Goal: Task Accomplishment & Management: Manage account settings

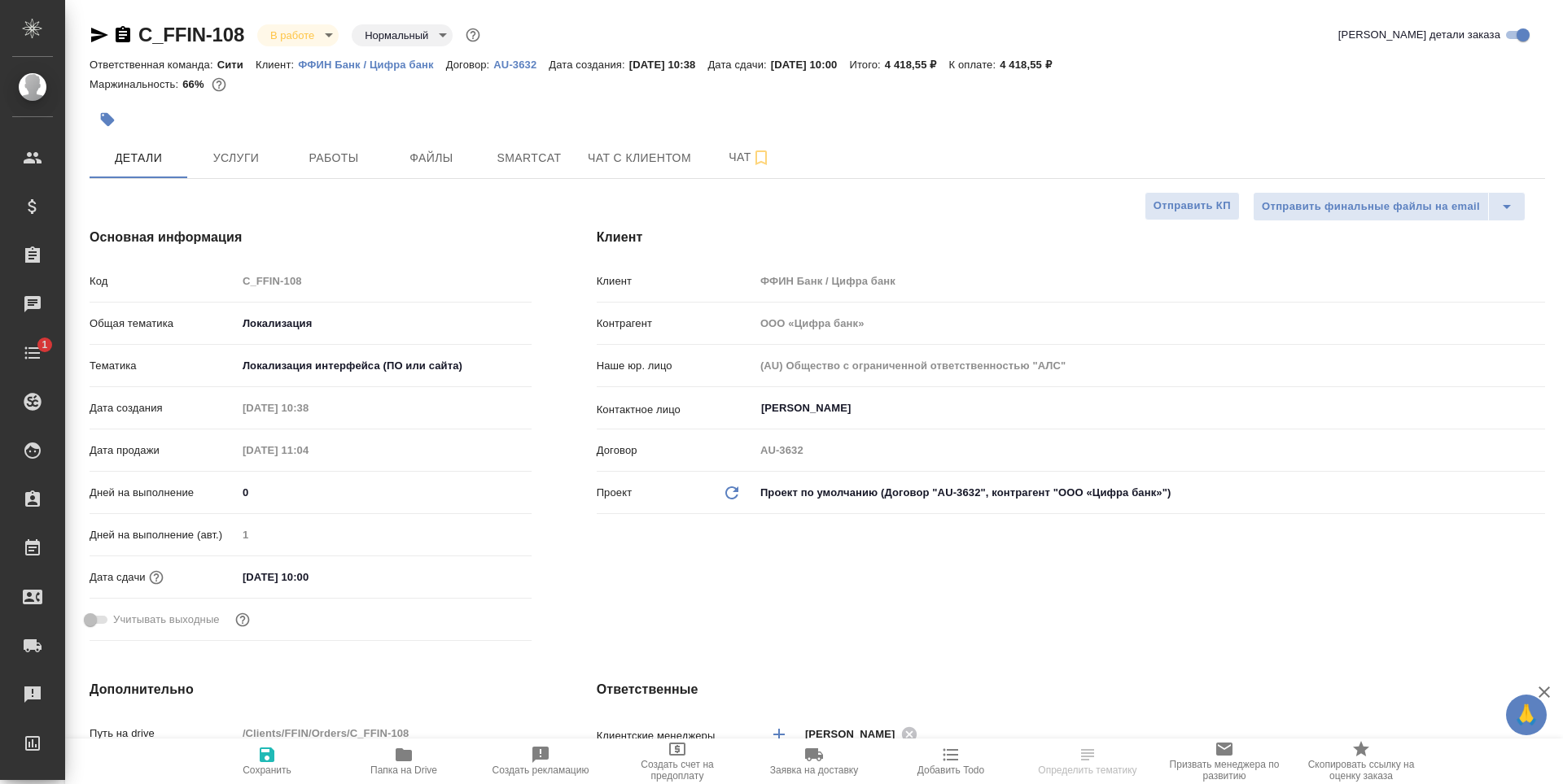
select select "RU"
type textarea "x"
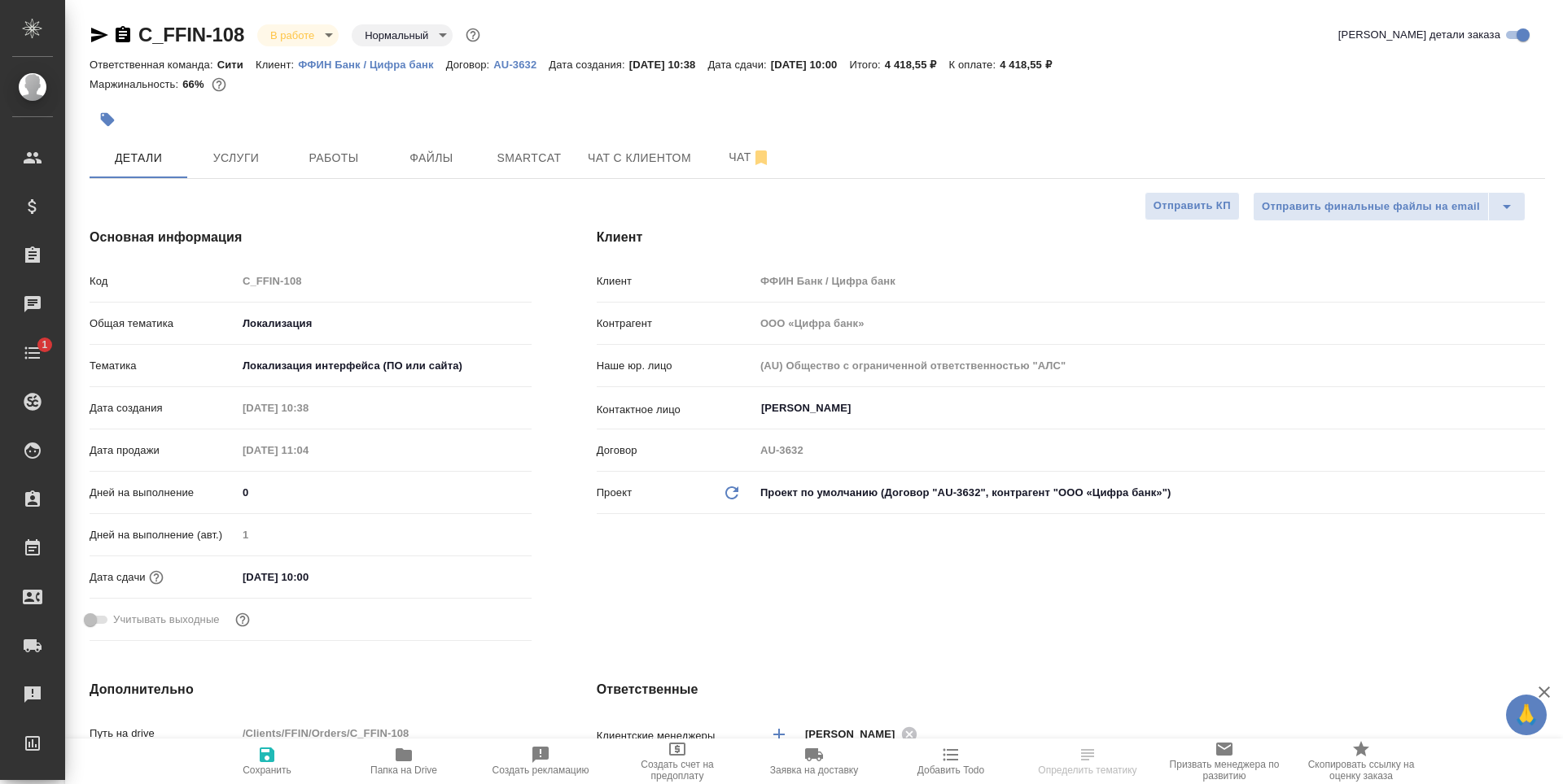
type textarea "x"
type input "[PERSON_NAME]"
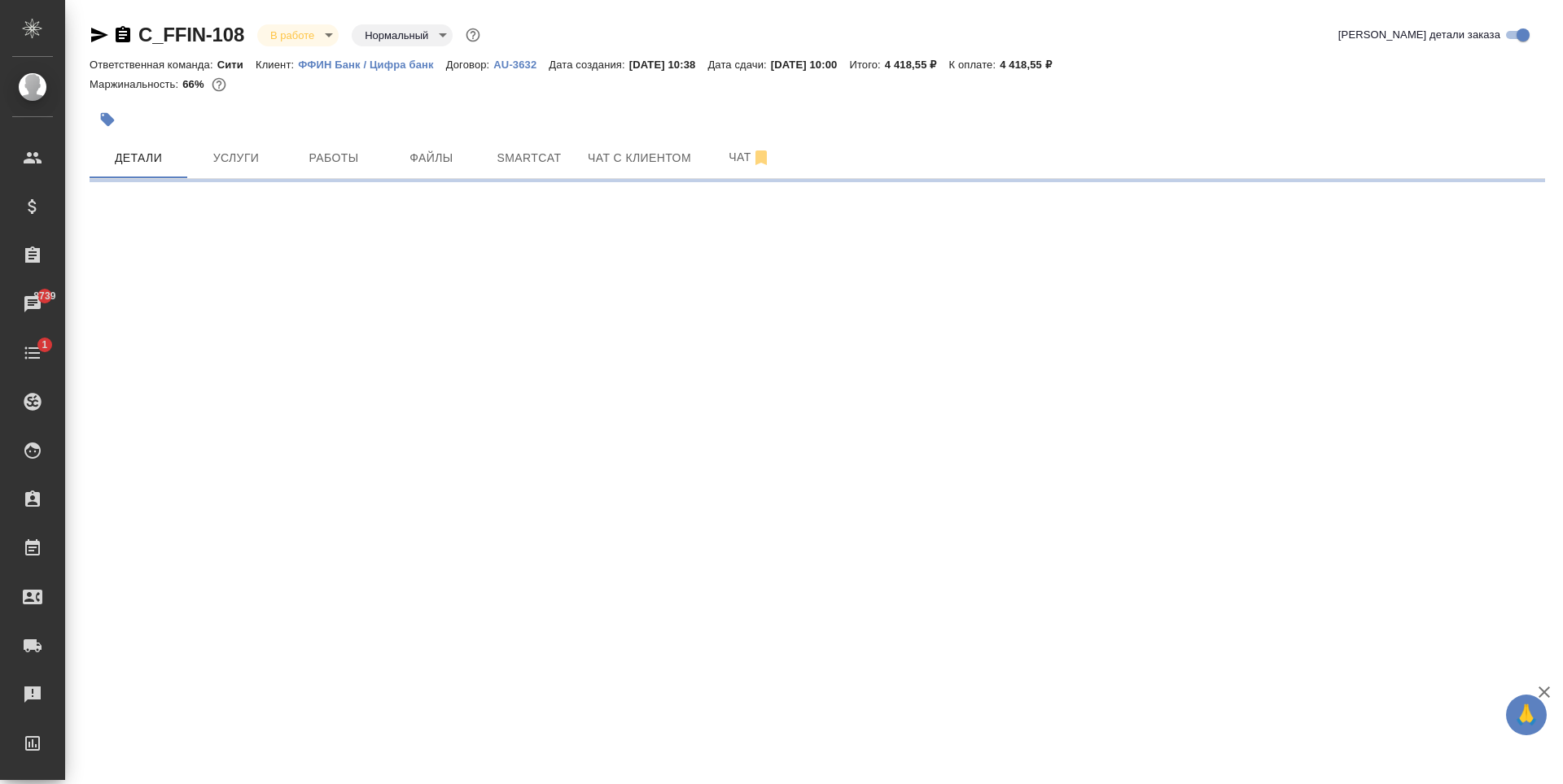
select select "RU"
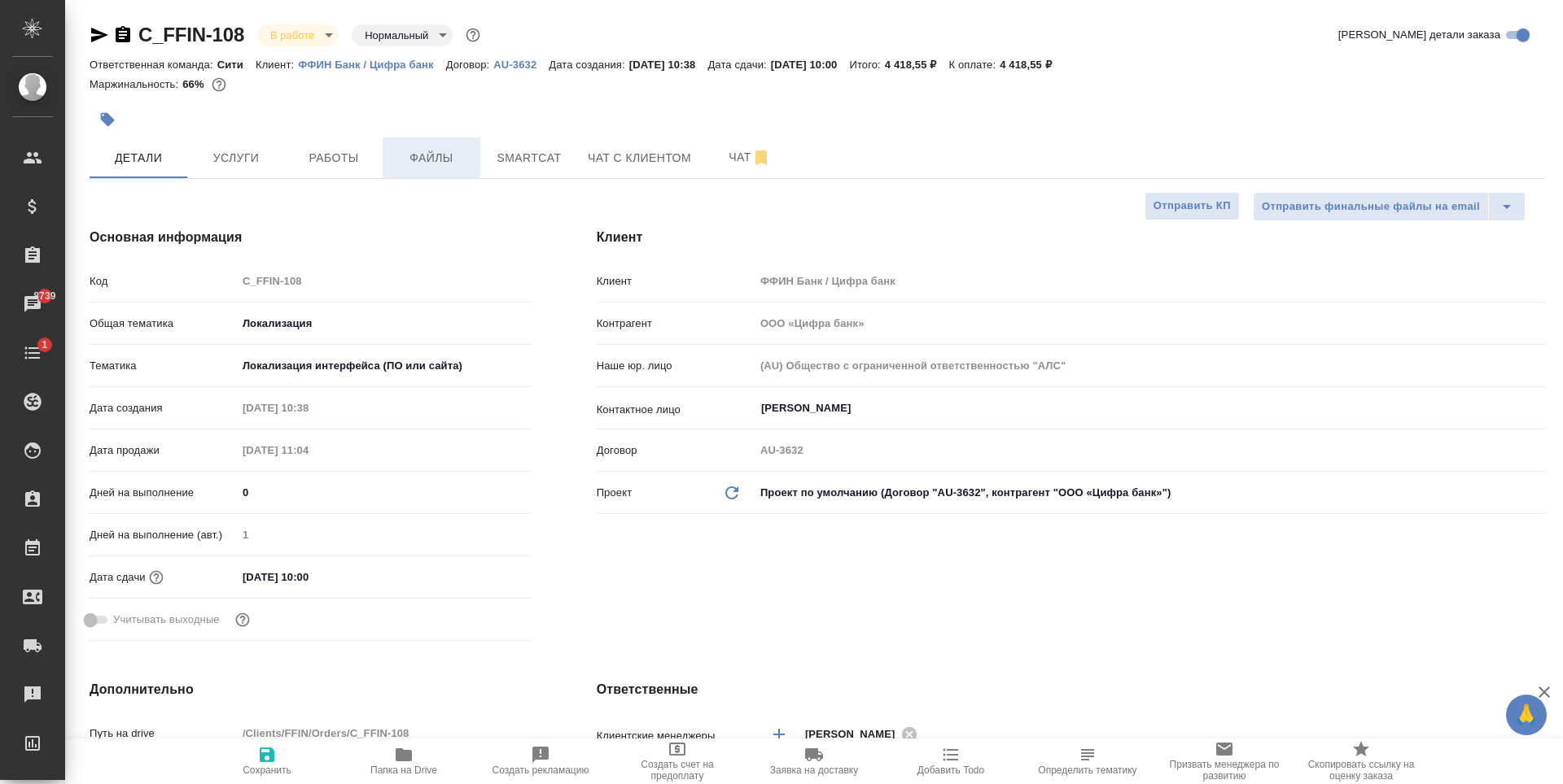
type textarea "x"
click at [363, 157] on span "Работы" at bounding box center [333, 158] width 78 height 21
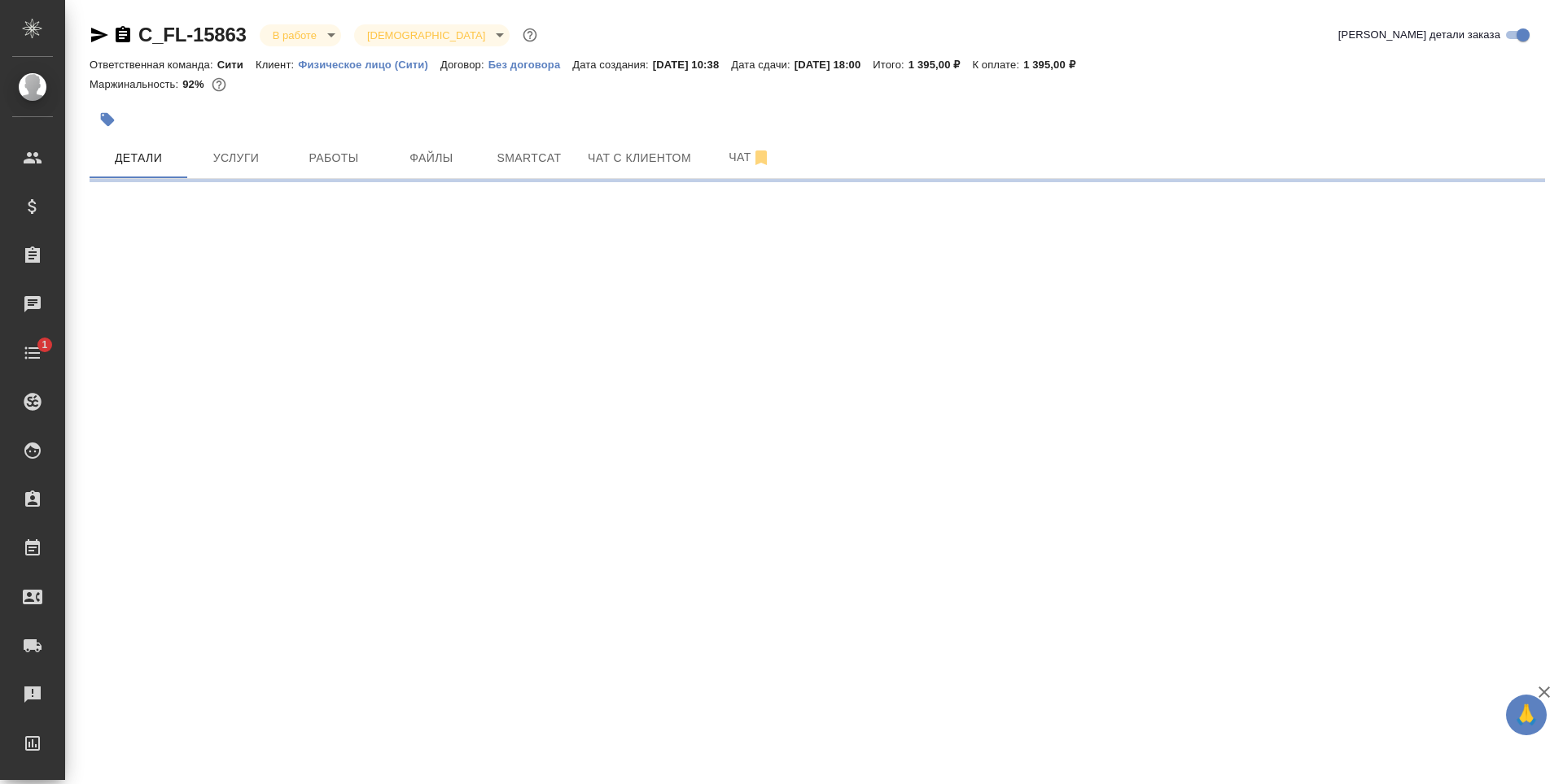
select select "RU"
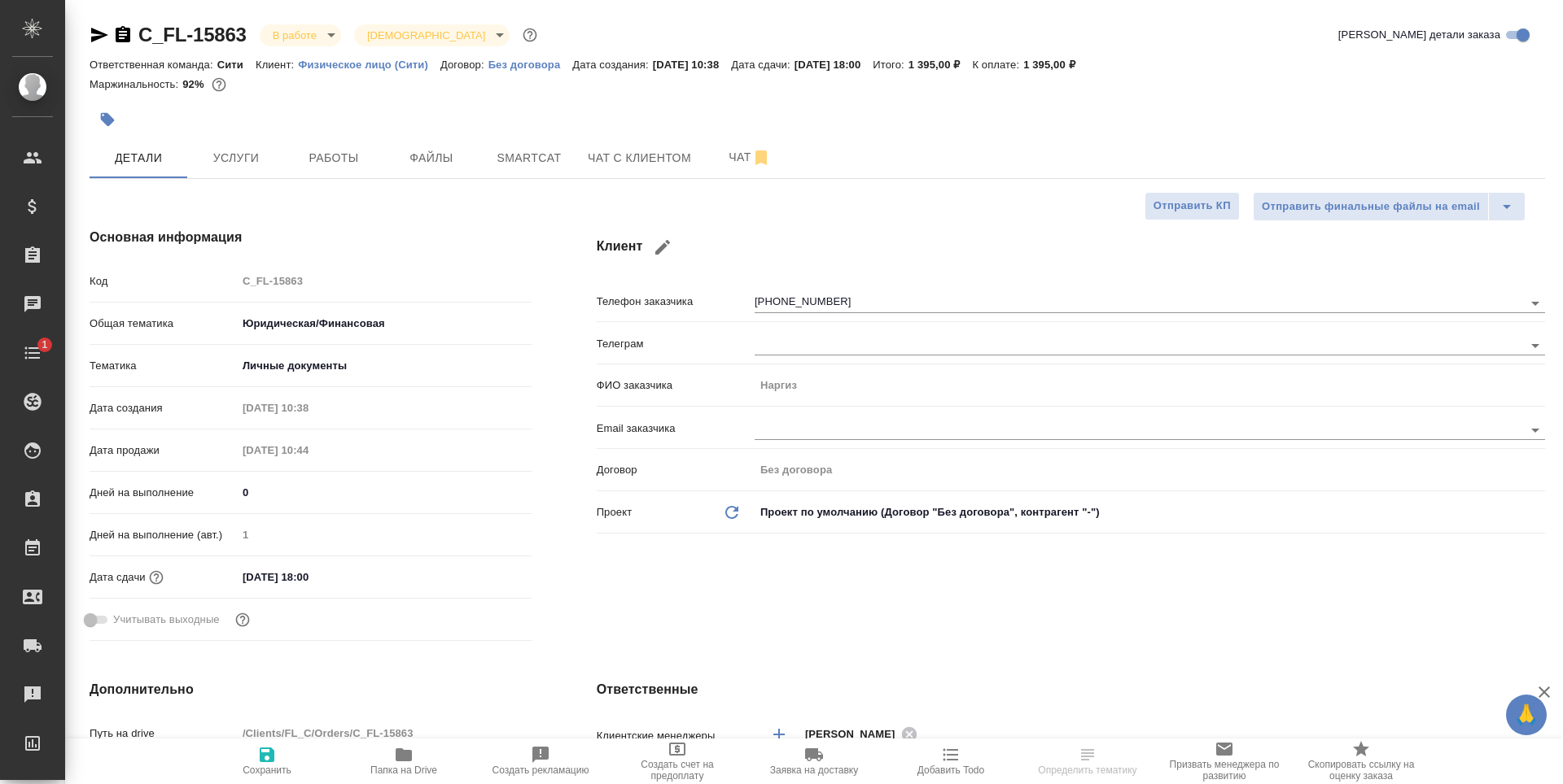
type textarea "x"
click at [347, 154] on span "Работы" at bounding box center [333, 158] width 78 height 21
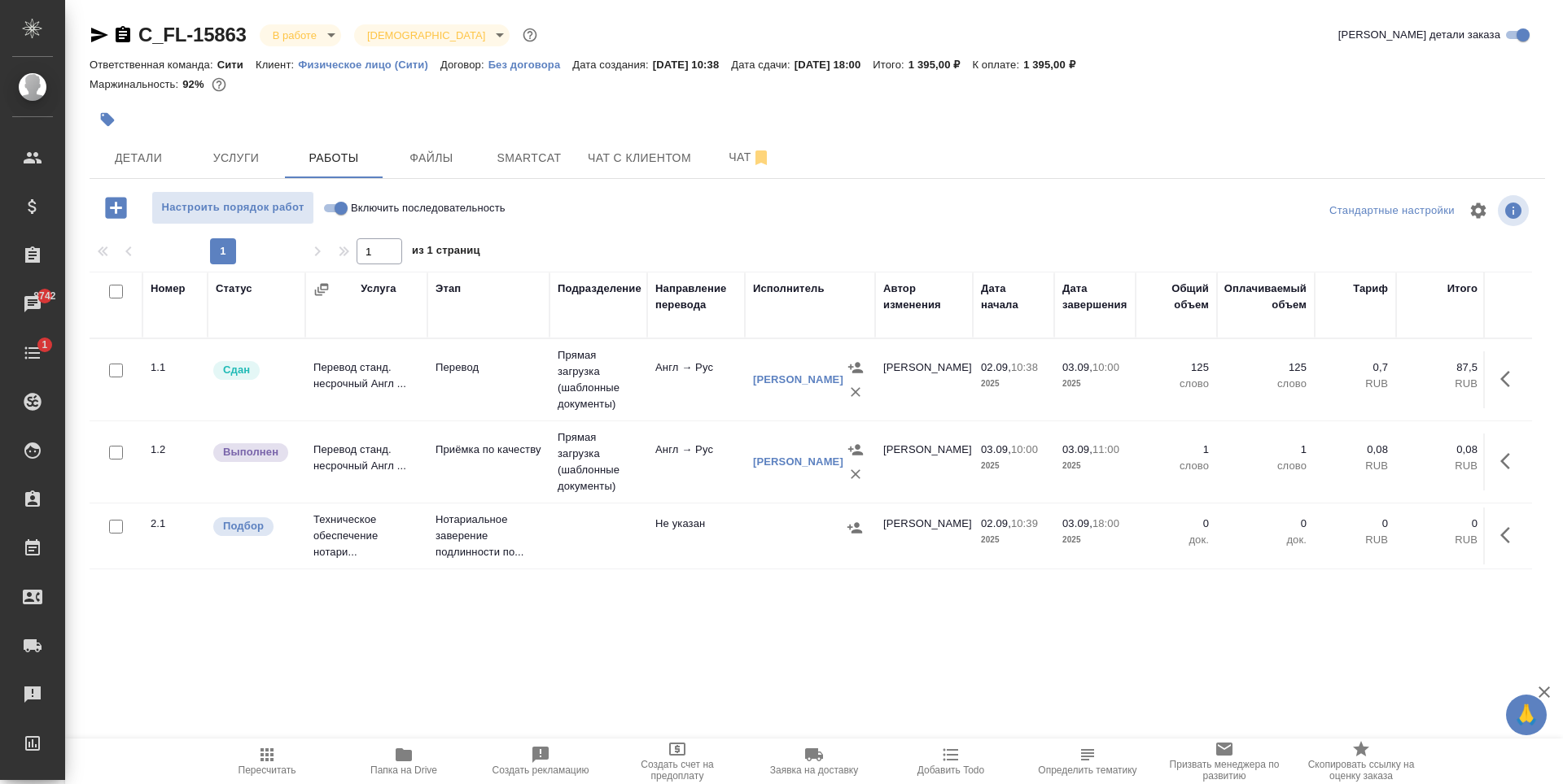
click at [1518, 462] on icon "button" at bounding box center [1510, 462] width 20 height 20
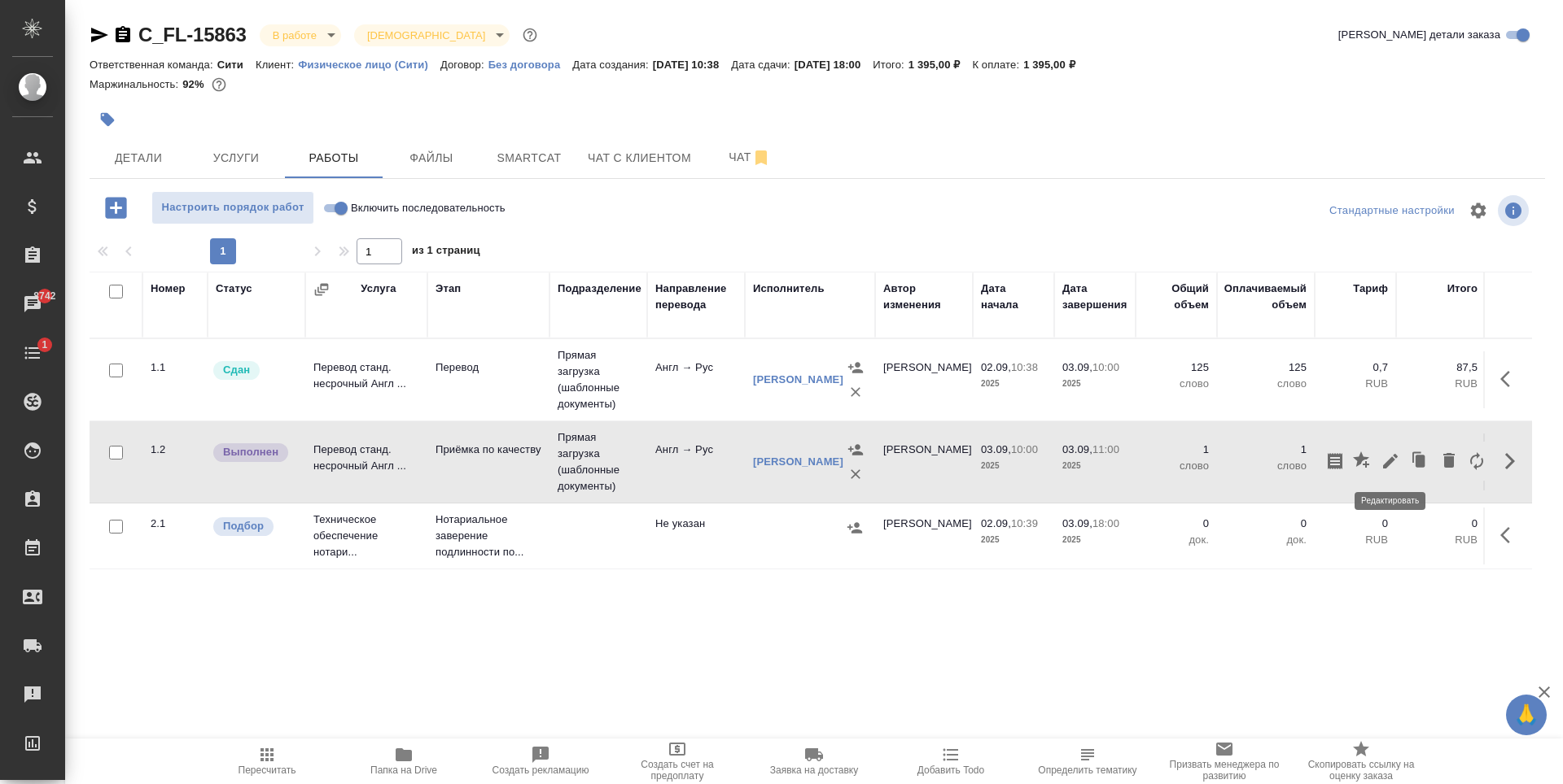
click at [1386, 467] on icon "button" at bounding box center [1391, 462] width 15 height 15
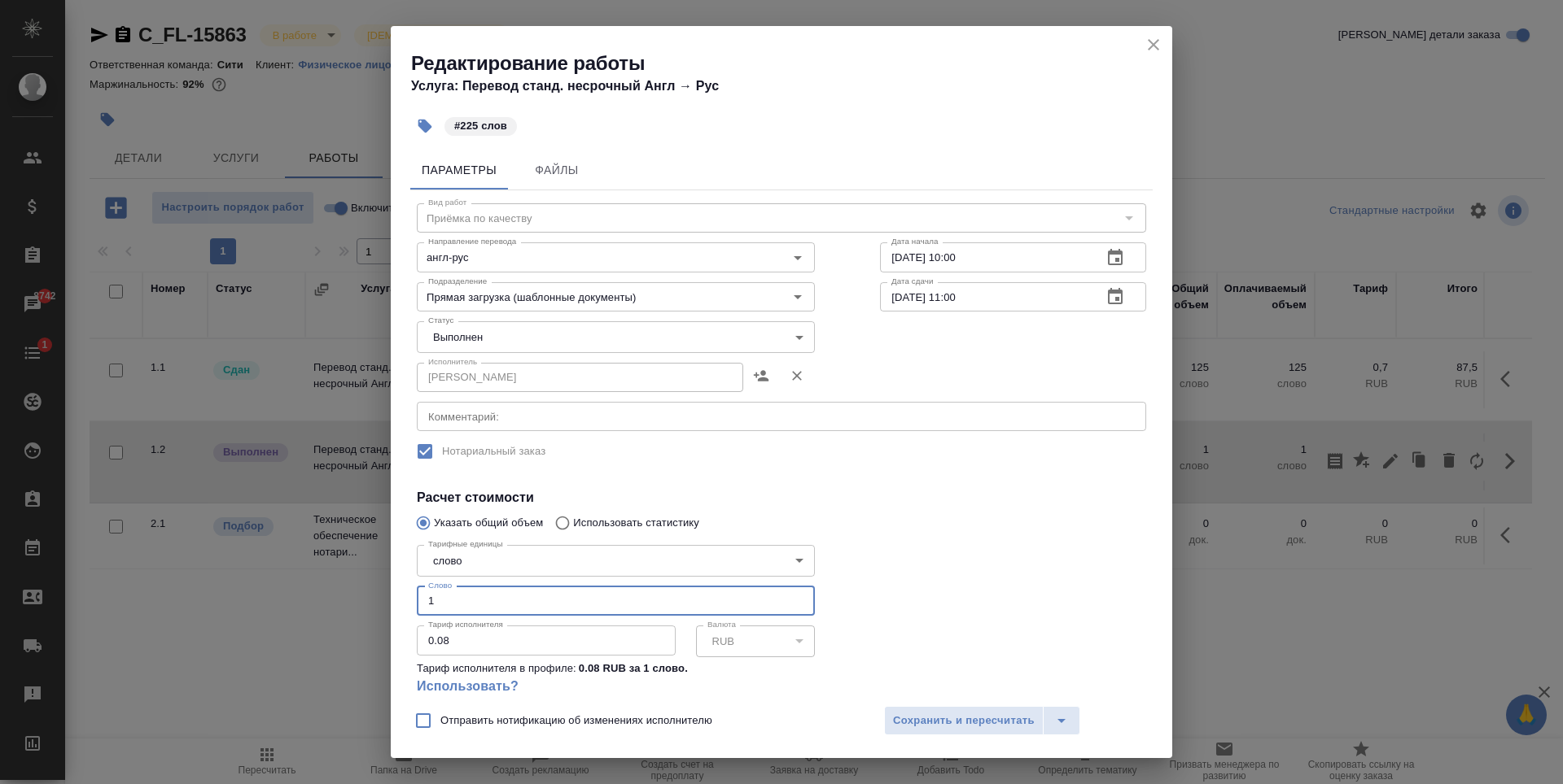
click at [501, 601] on input "1" at bounding box center [615, 602] width 398 height 30
type input "225"
click at [993, 723] on span "Сохранить и пересчитать" at bounding box center [964, 721] width 142 height 19
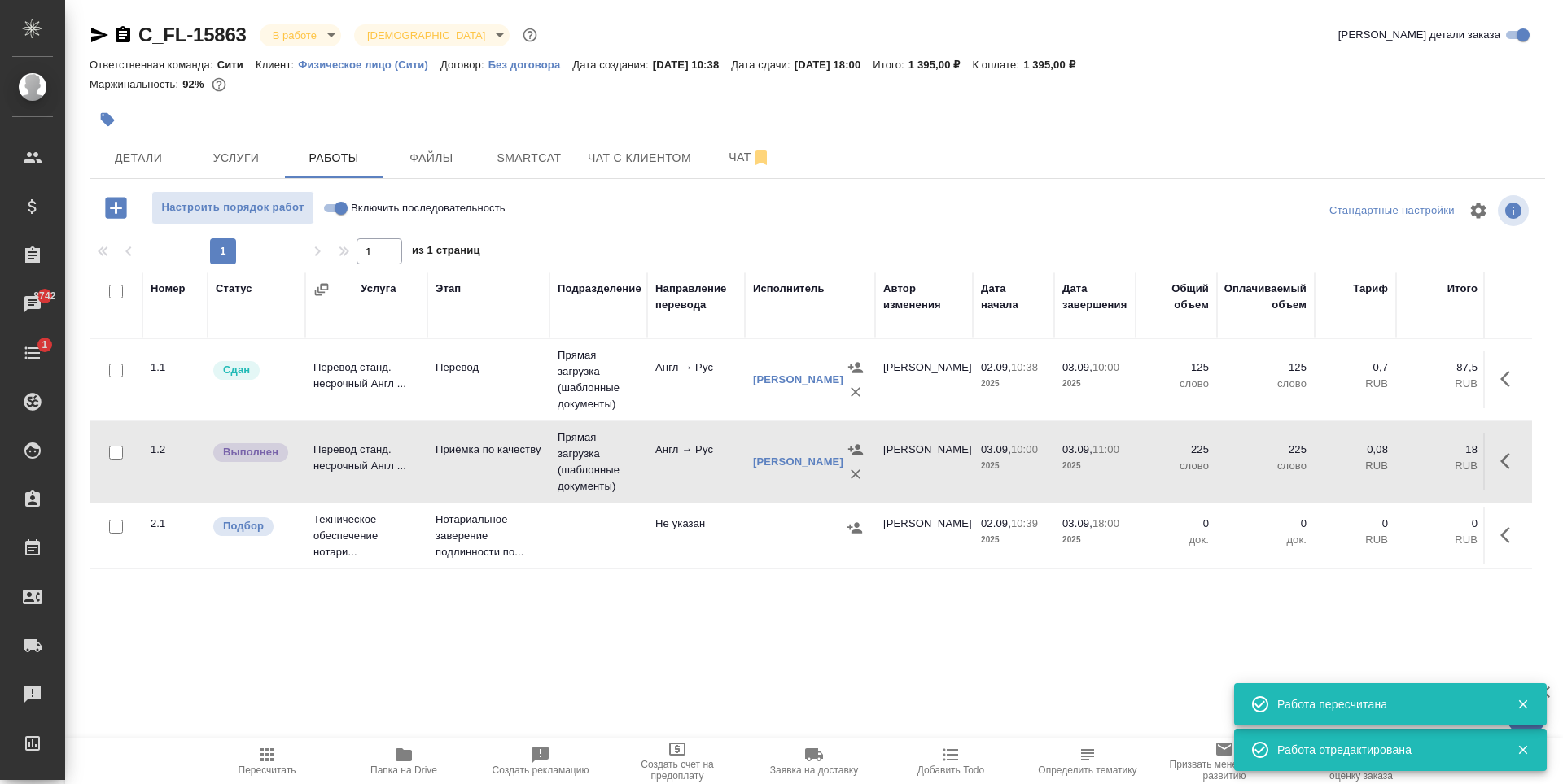
click at [1510, 464] on icon "button" at bounding box center [1510, 462] width 20 height 20
click at [1389, 458] on icon "button" at bounding box center [1391, 462] width 20 height 20
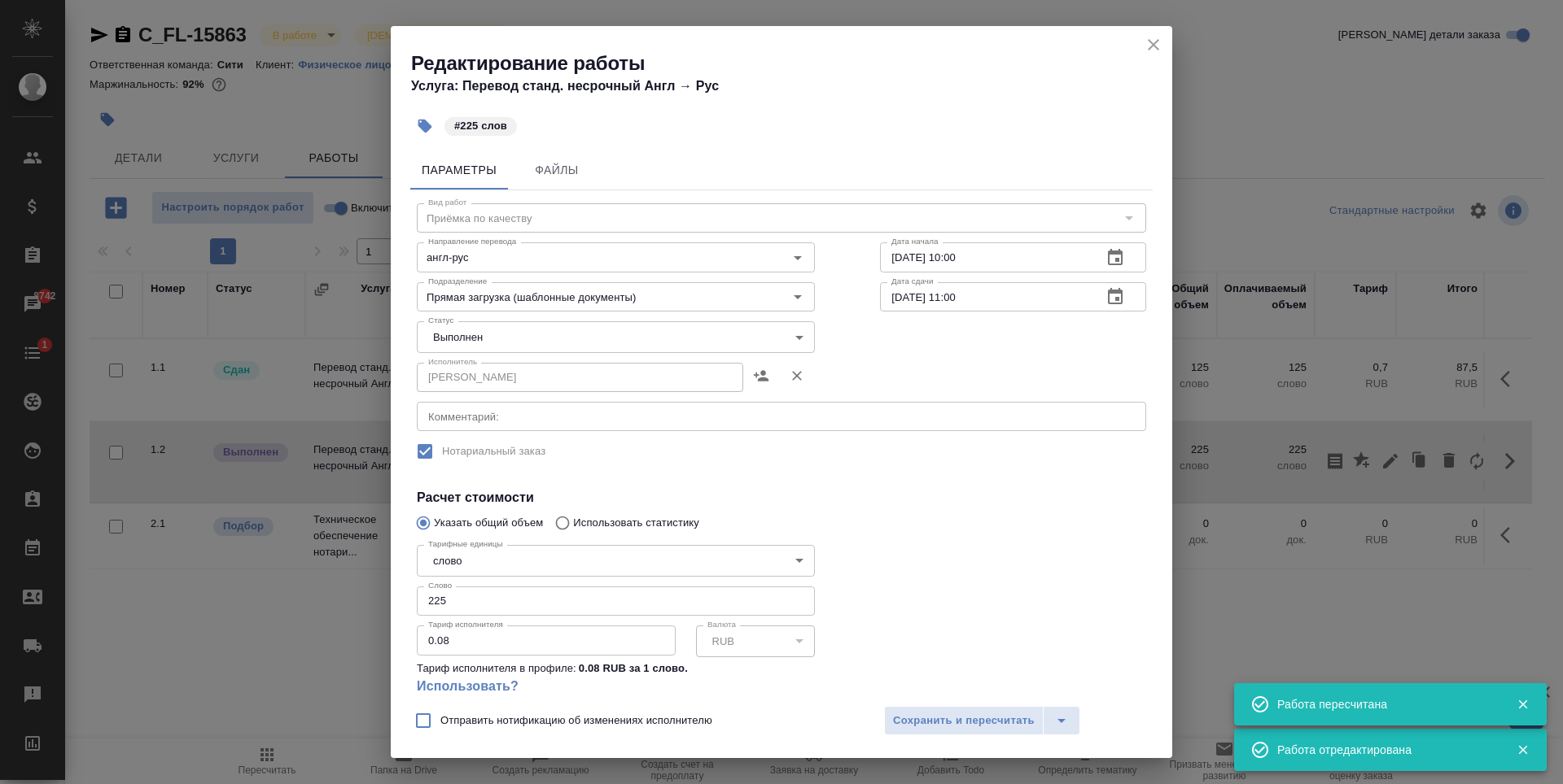
click at [508, 331] on body "🙏 .cls-1 fill:#fff; AWATERA Zaytseva Svetlana Клиенты Спецификации Заказы 8742 …" at bounding box center [781, 392] width 1563 height 784
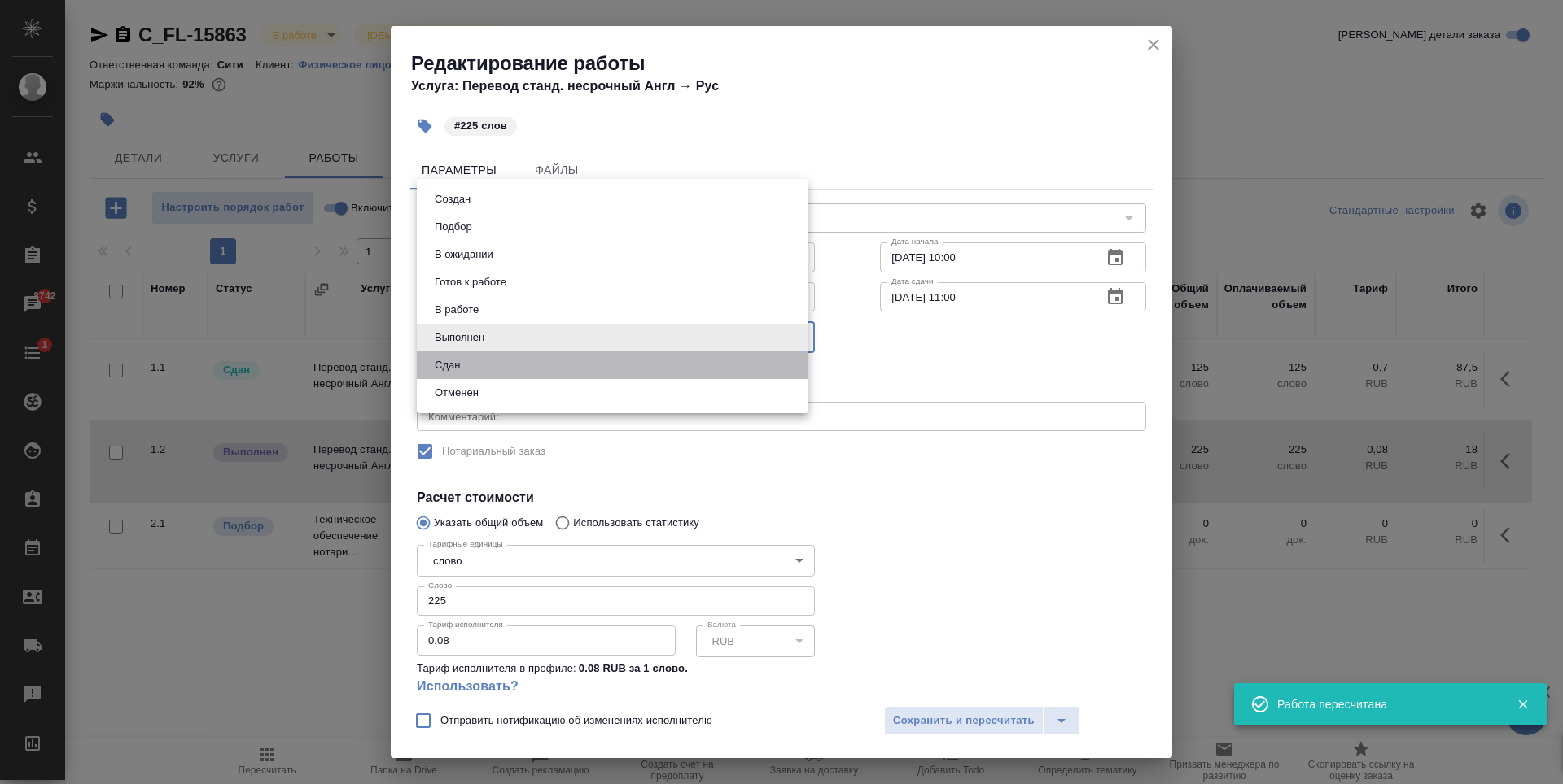
click at [500, 366] on li "Сдан" at bounding box center [612, 365] width 392 height 28
type input "closed"
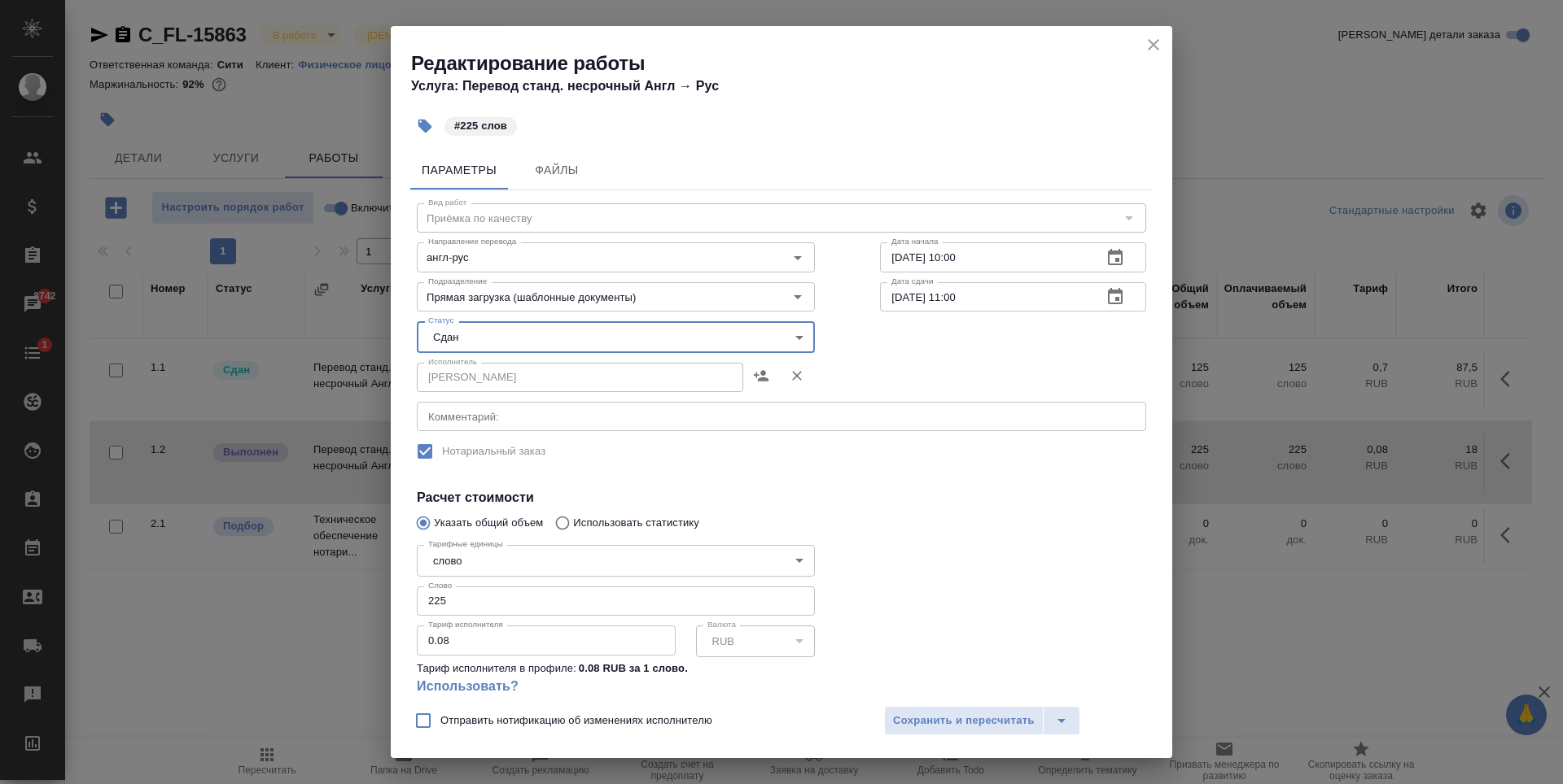
click at [966, 371] on div "Исполнитель Кобзева Елизавета Исполнитель" at bounding box center [781, 376] width 794 height 104
click at [974, 728] on span "Сохранить и пересчитать" at bounding box center [964, 721] width 142 height 19
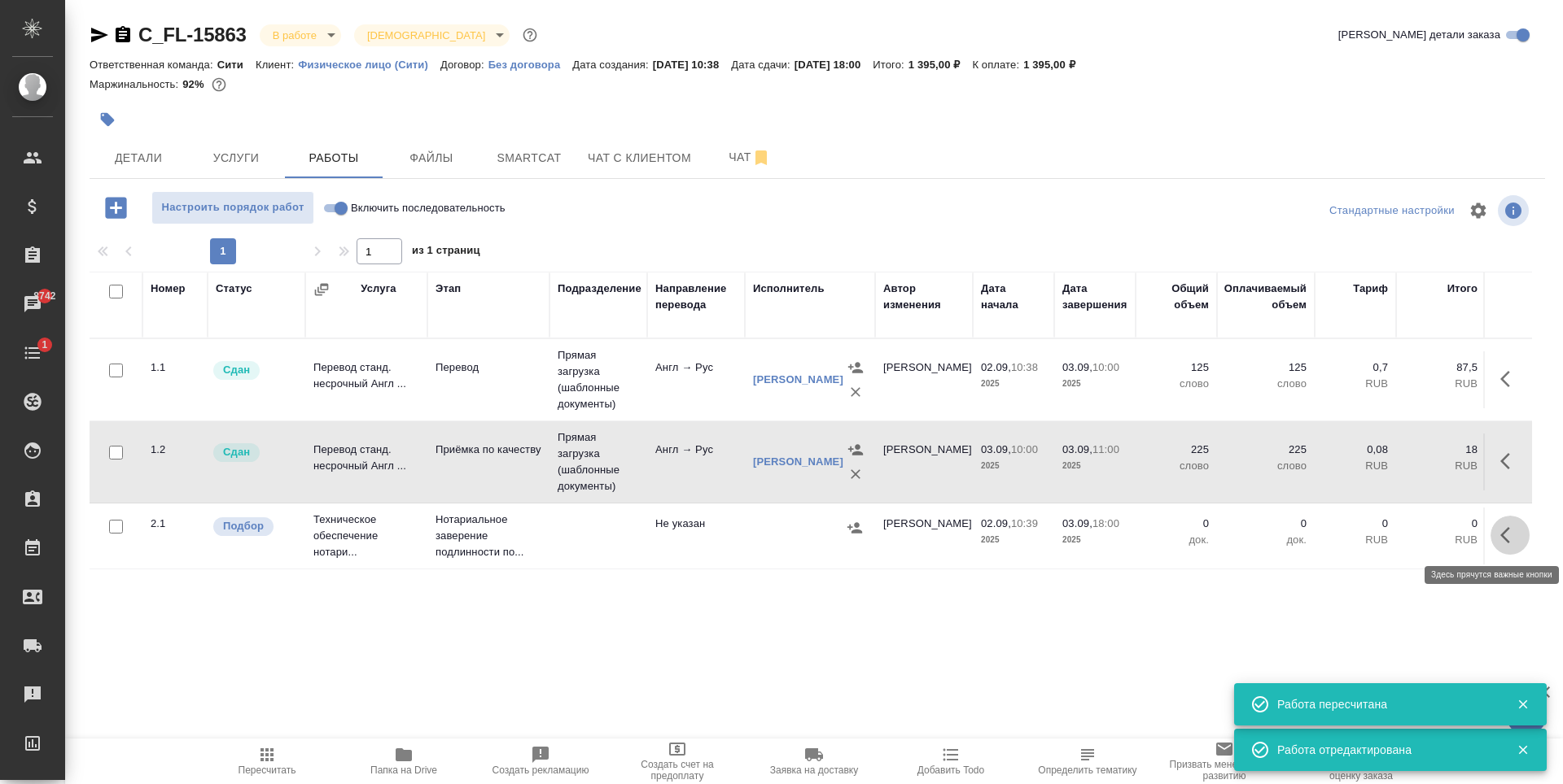
click at [1513, 535] on icon "button" at bounding box center [1510, 536] width 20 height 20
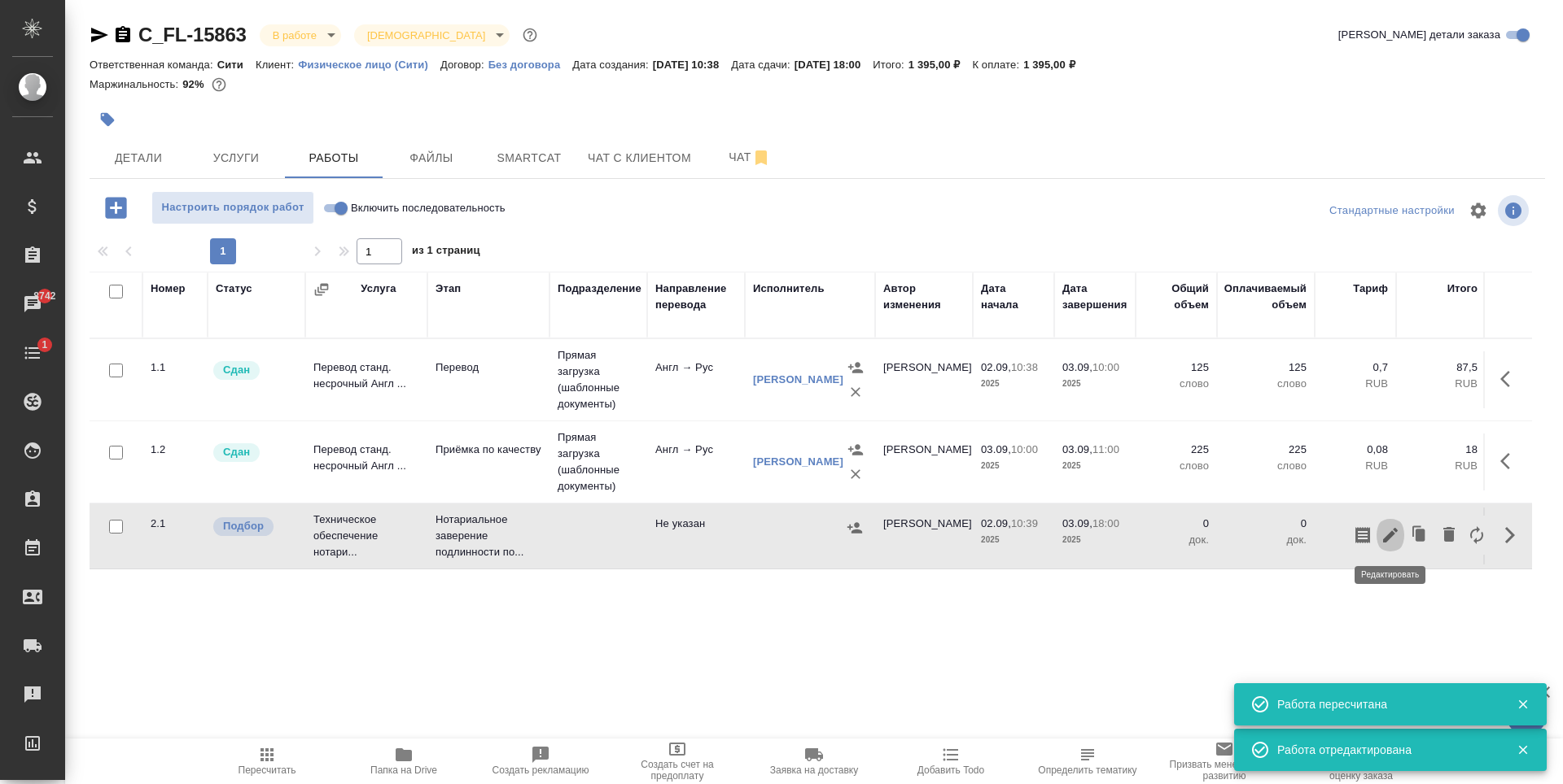
click at [1394, 534] on icon "button" at bounding box center [1391, 535] width 15 height 15
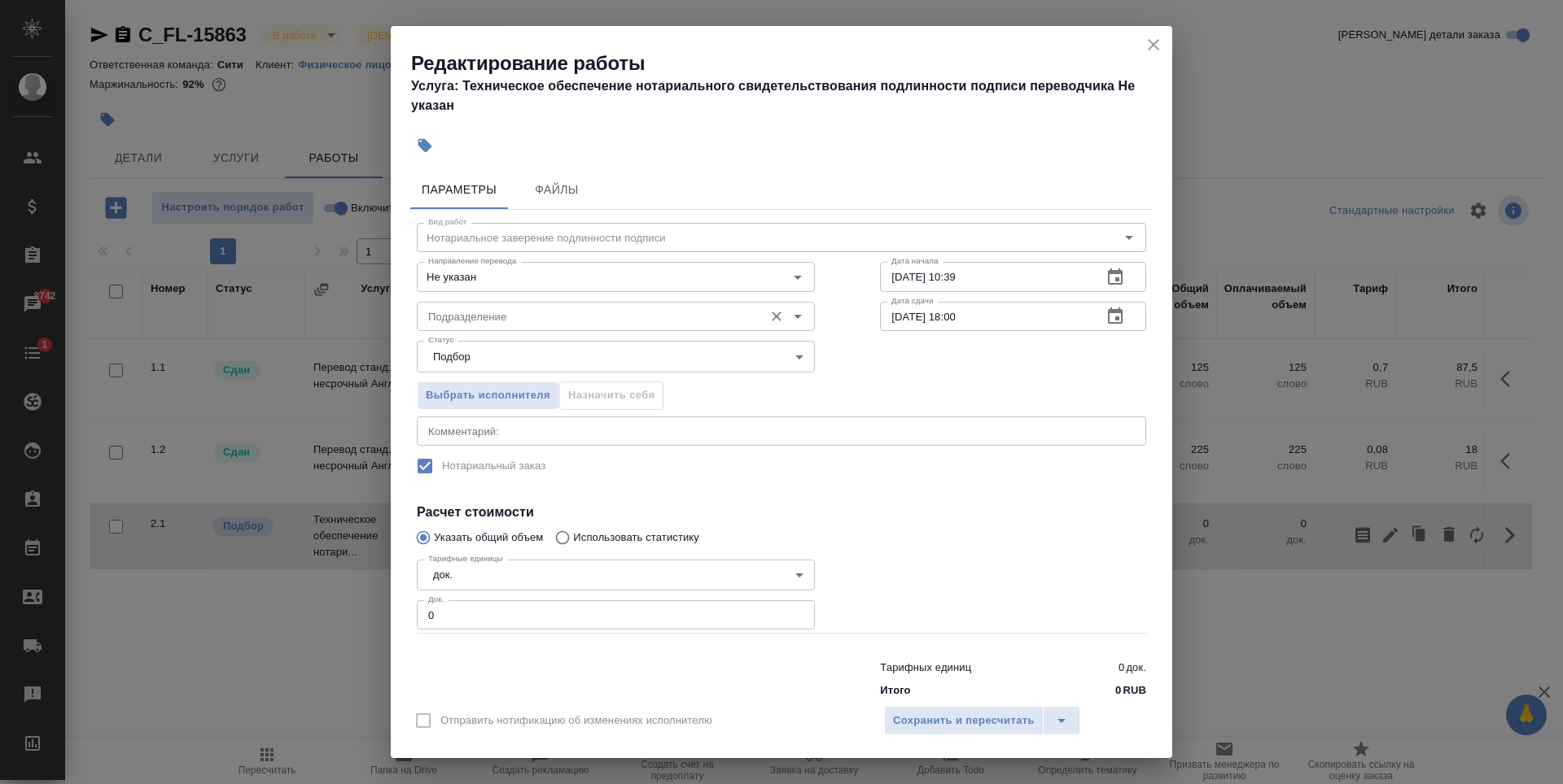
click at [544, 310] on input "Подразделение" at bounding box center [588, 317] width 334 height 20
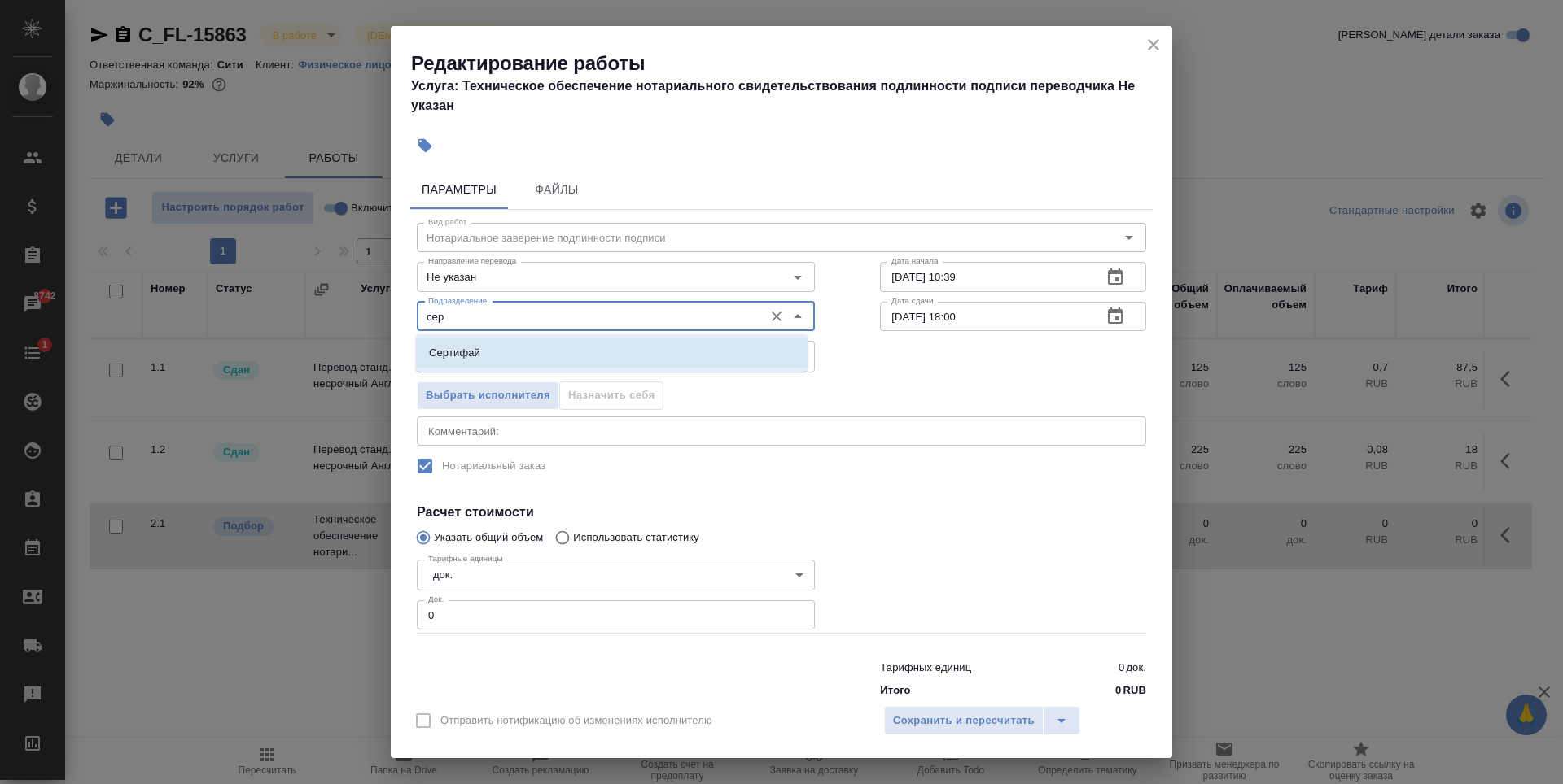
click at [695, 350] on li "Сертифай" at bounding box center [611, 354] width 392 height 30
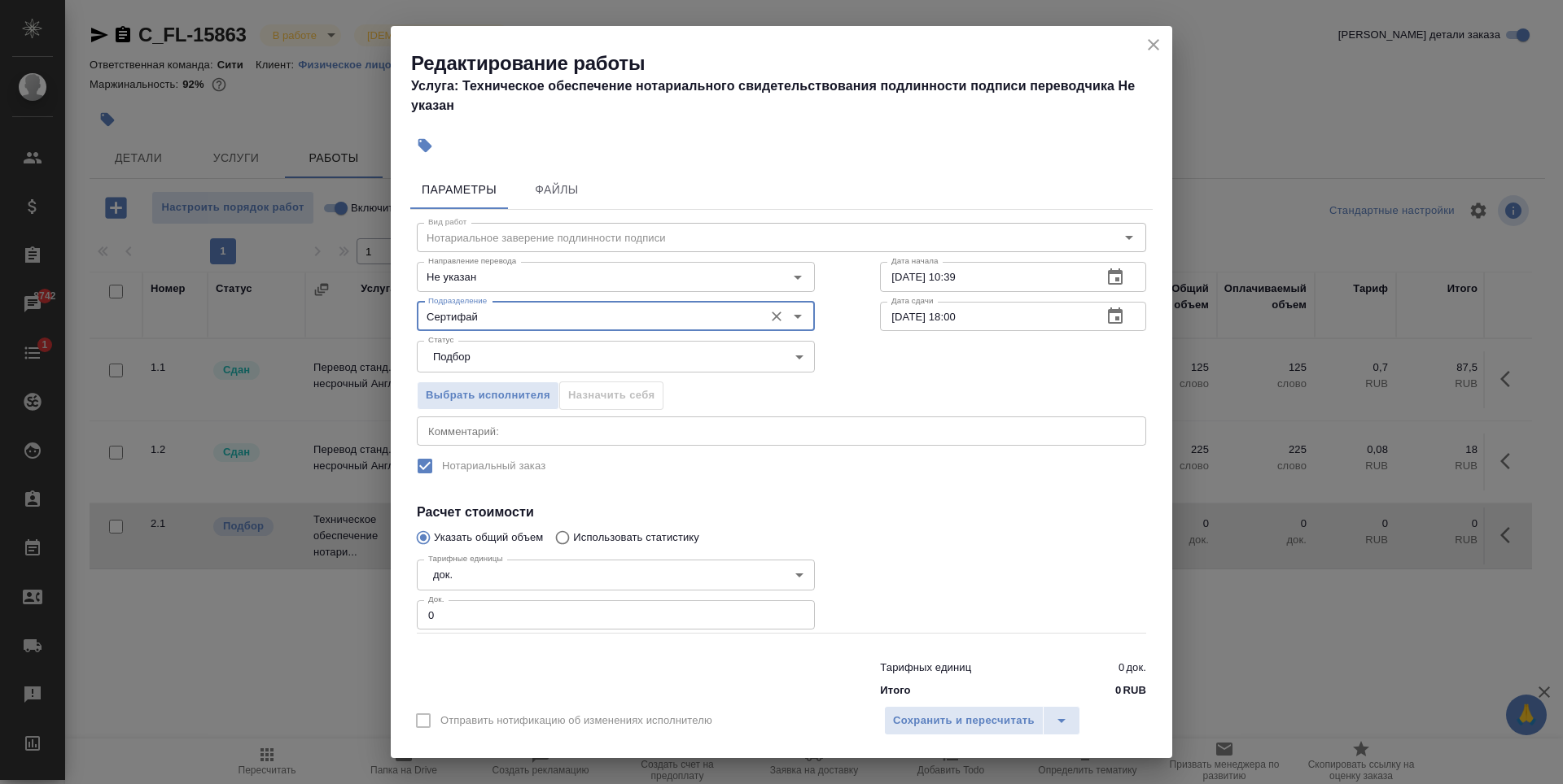
type input "Сертифай"
type input "1"
click at [791, 613] on input "1" at bounding box center [615, 615] width 398 height 30
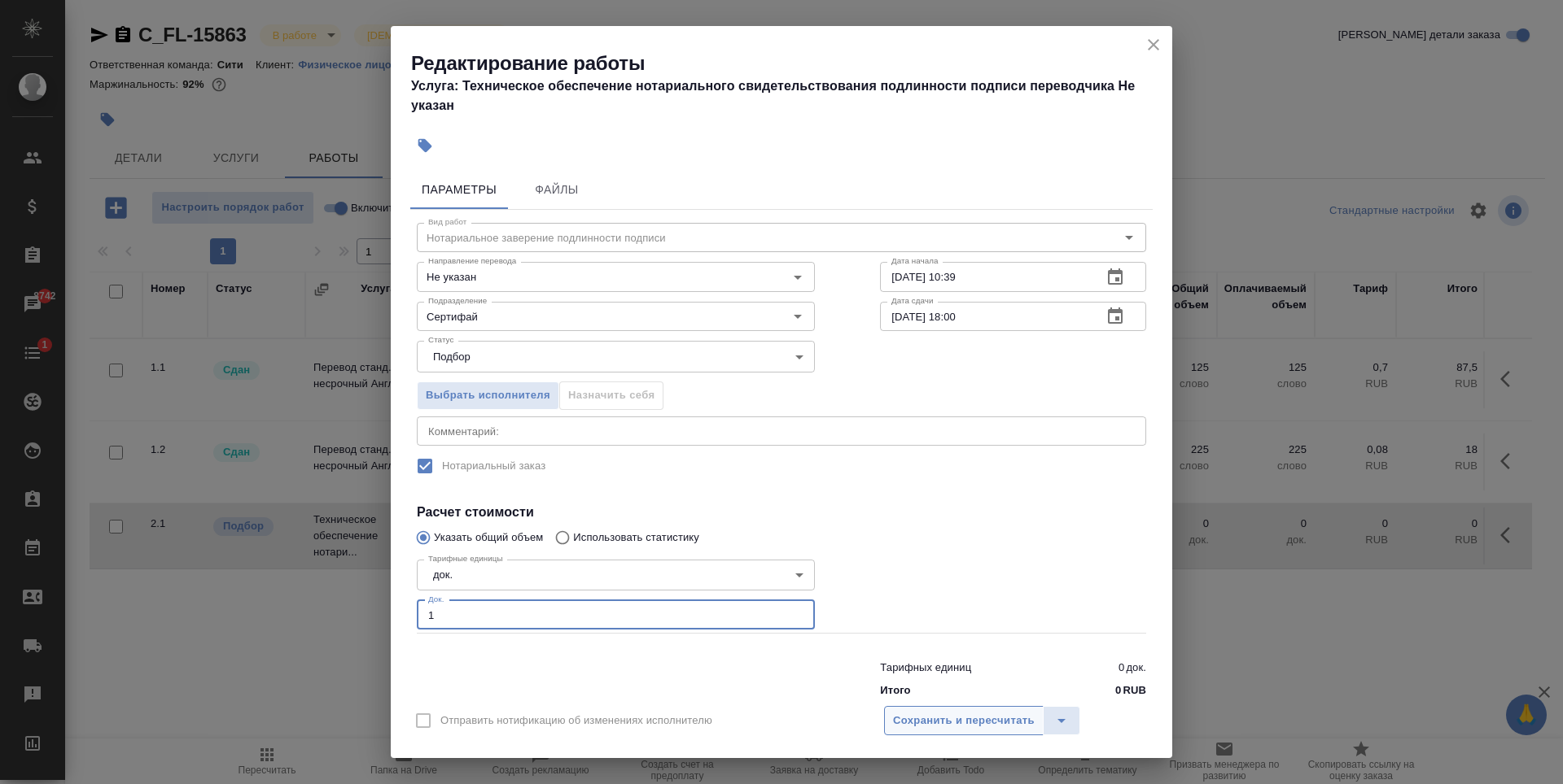
click at [966, 721] on span "Сохранить и пересчитать" at bounding box center [964, 721] width 142 height 19
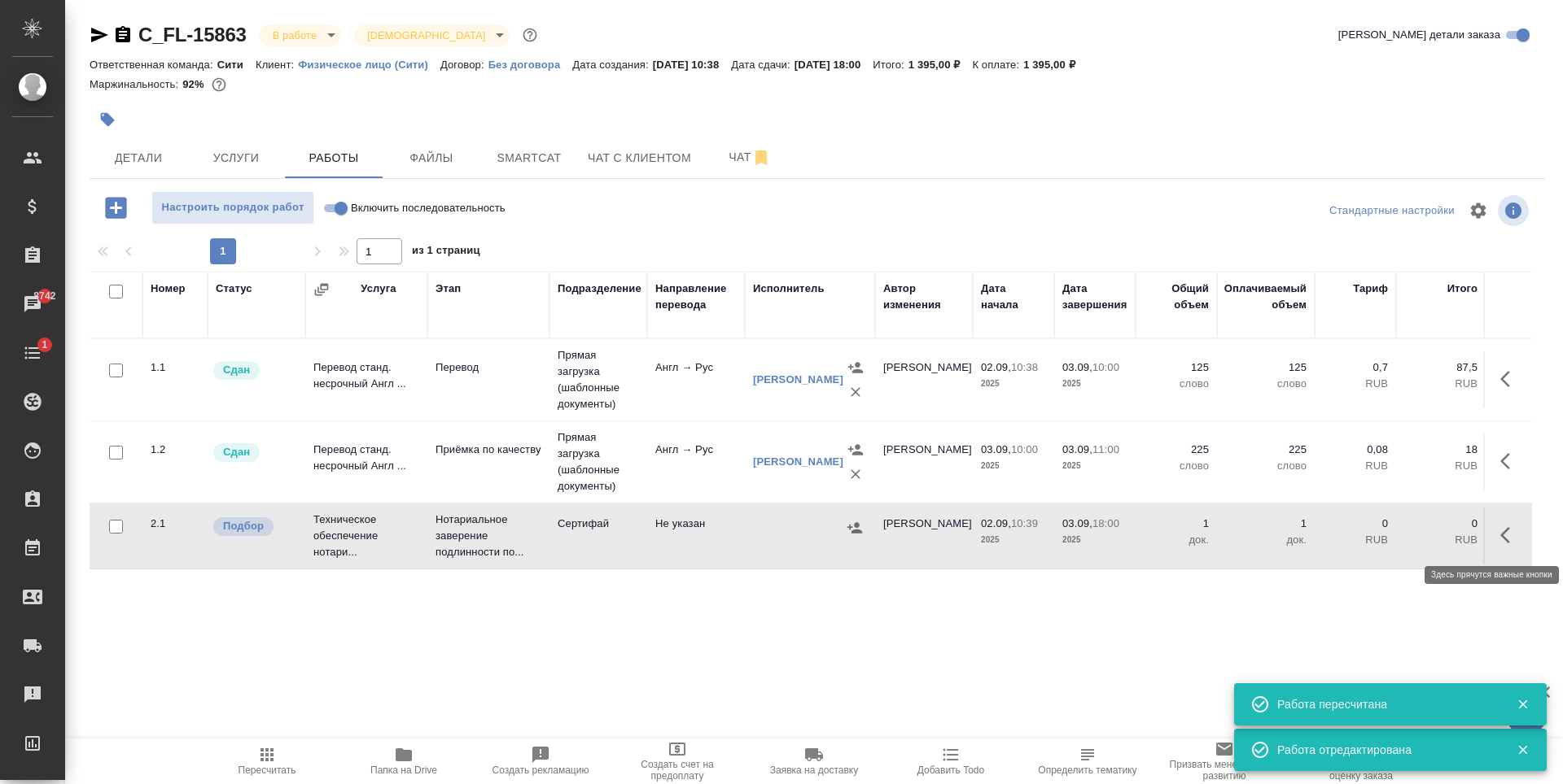
click at [1509, 535] on icon "button" at bounding box center [1510, 536] width 20 height 20
click at [1396, 532] on icon "button" at bounding box center [1391, 535] width 15 height 15
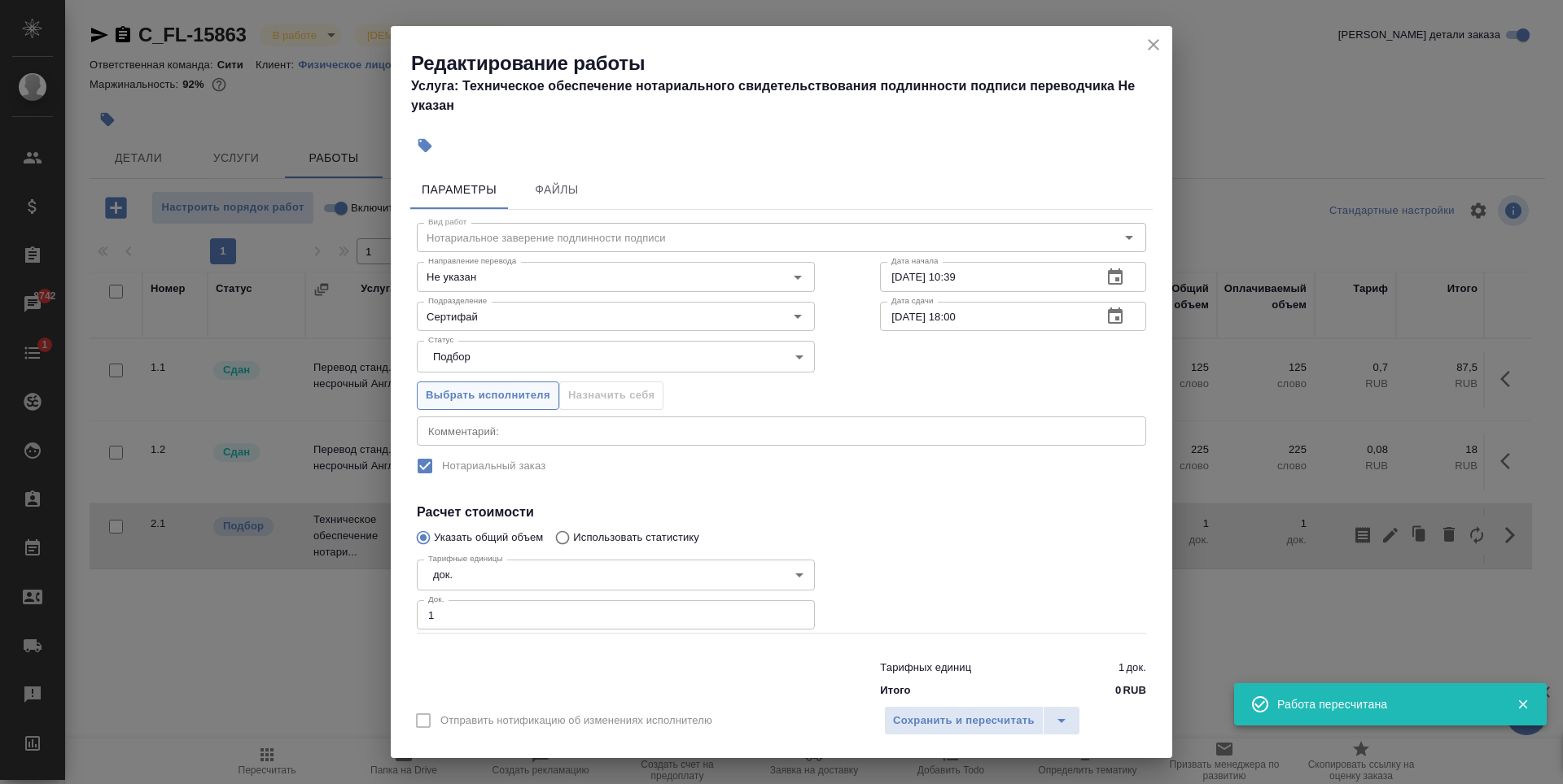
click at [520, 399] on span "Выбрать исполнителя" at bounding box center [487, 396] width 125 height 19
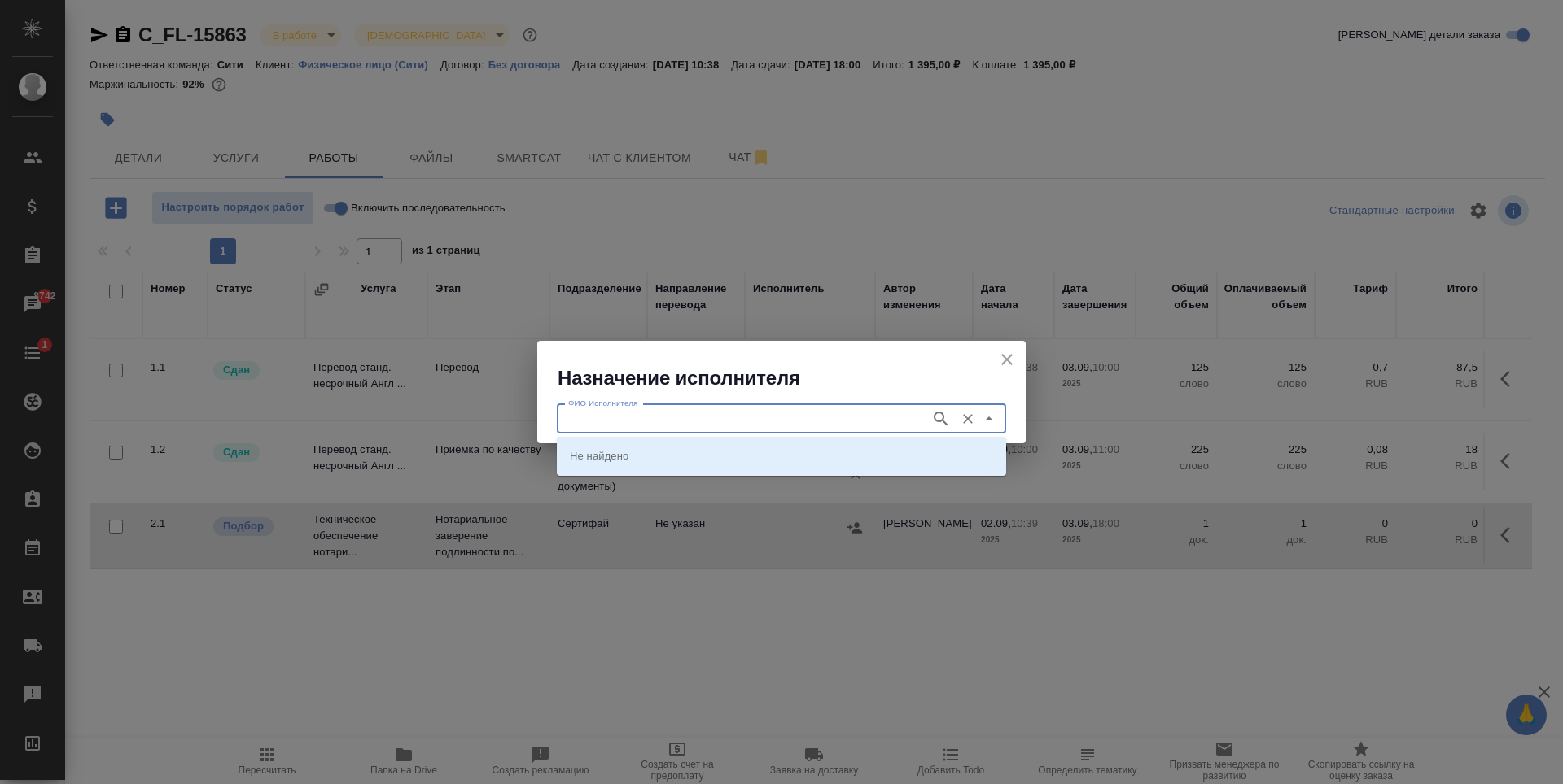
click at [656, 420] on input "ФИО Исполнителя" at bounding box center [741, 419] width 360 height 20
type input "шишенков"
click at [655, 458] on p "НОТАРИУС Шишенков Леонид Васильевич" at bounding box center [614, 456] width 89 height 16
type input "НОТАРИУС Шишенков Леонид Васильевич"
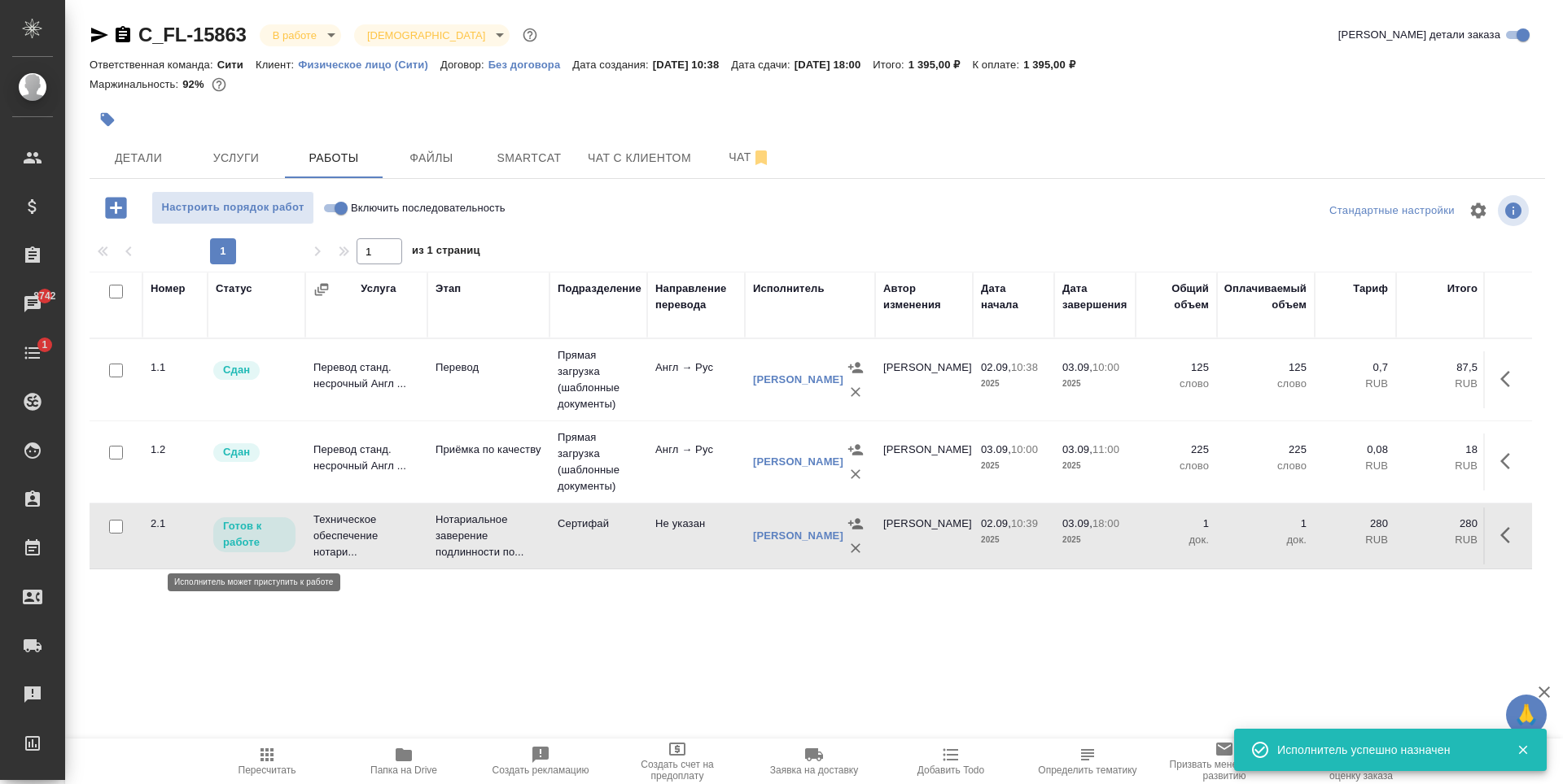
click at [267, 534] on p "Готов к работе" at bounding box center [254, 534] width 63 height 32
click at [1509, 543] on icon "button" at bounding box center [1510, 536] width 20 height 20
click at [1391, 545] on icon "button" at bounding box center [1391, 536] width 20 height 20
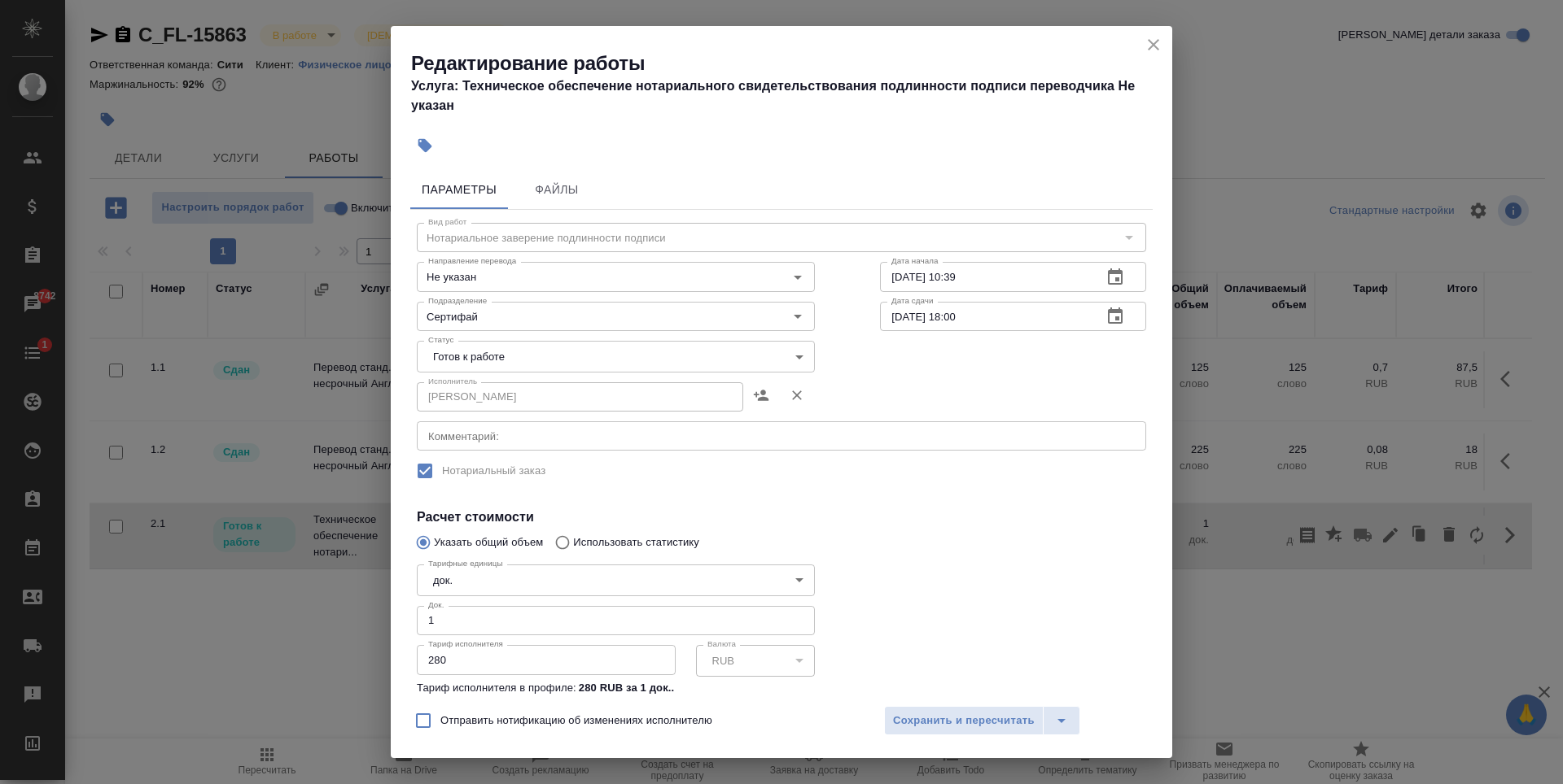
click at [513, 355] on body "🙏 .cls-1 fill:#fff; AWATERA Zaytseva Svetlana Клиенты Спецификации Заказы 8742 …" at bounding box center [781, 392] width 1563 height 784
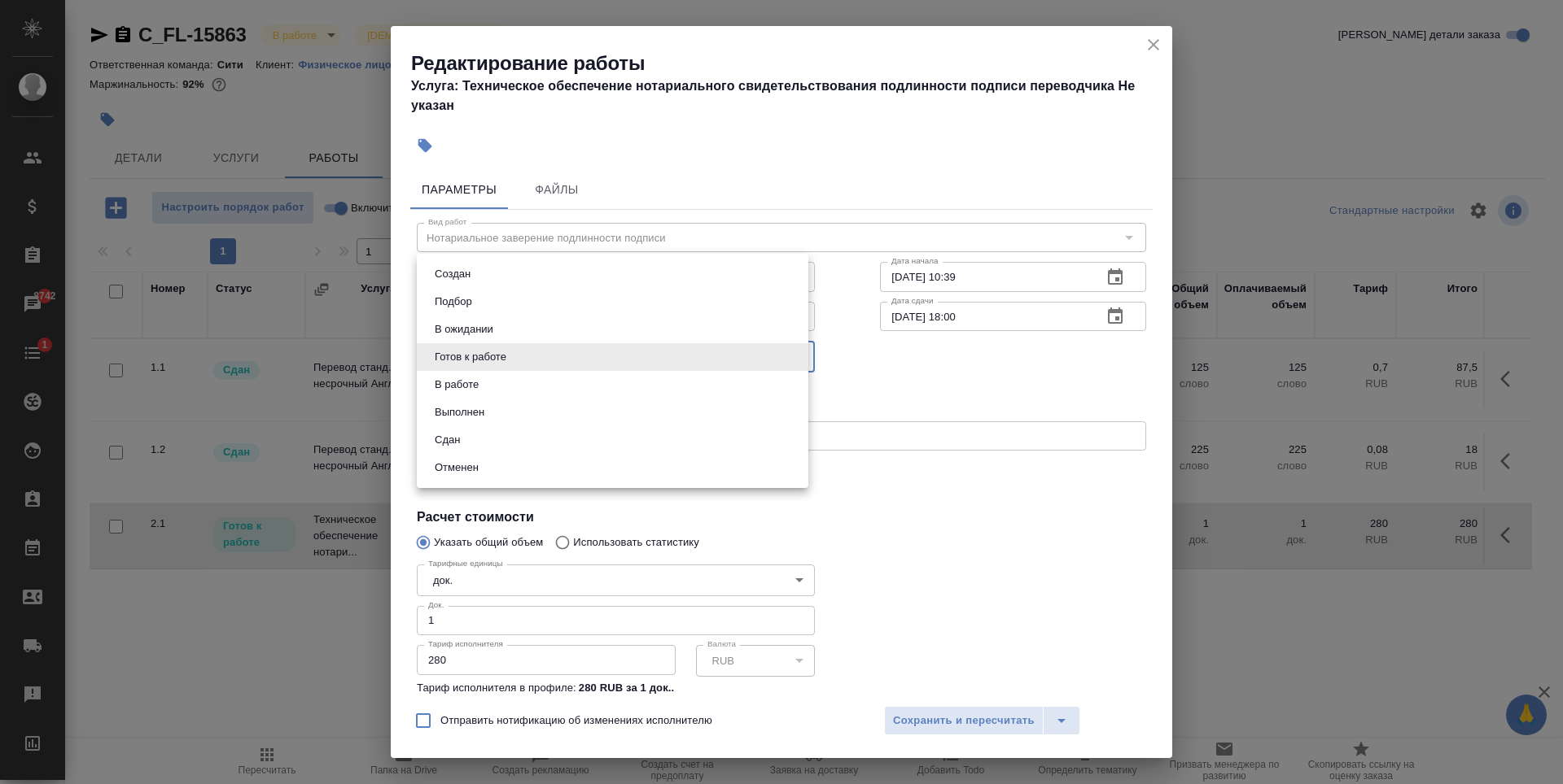
click at [499, 448] on li "Сдан" at bounding box center [612, 440] width 392 height 28
type input "closed"
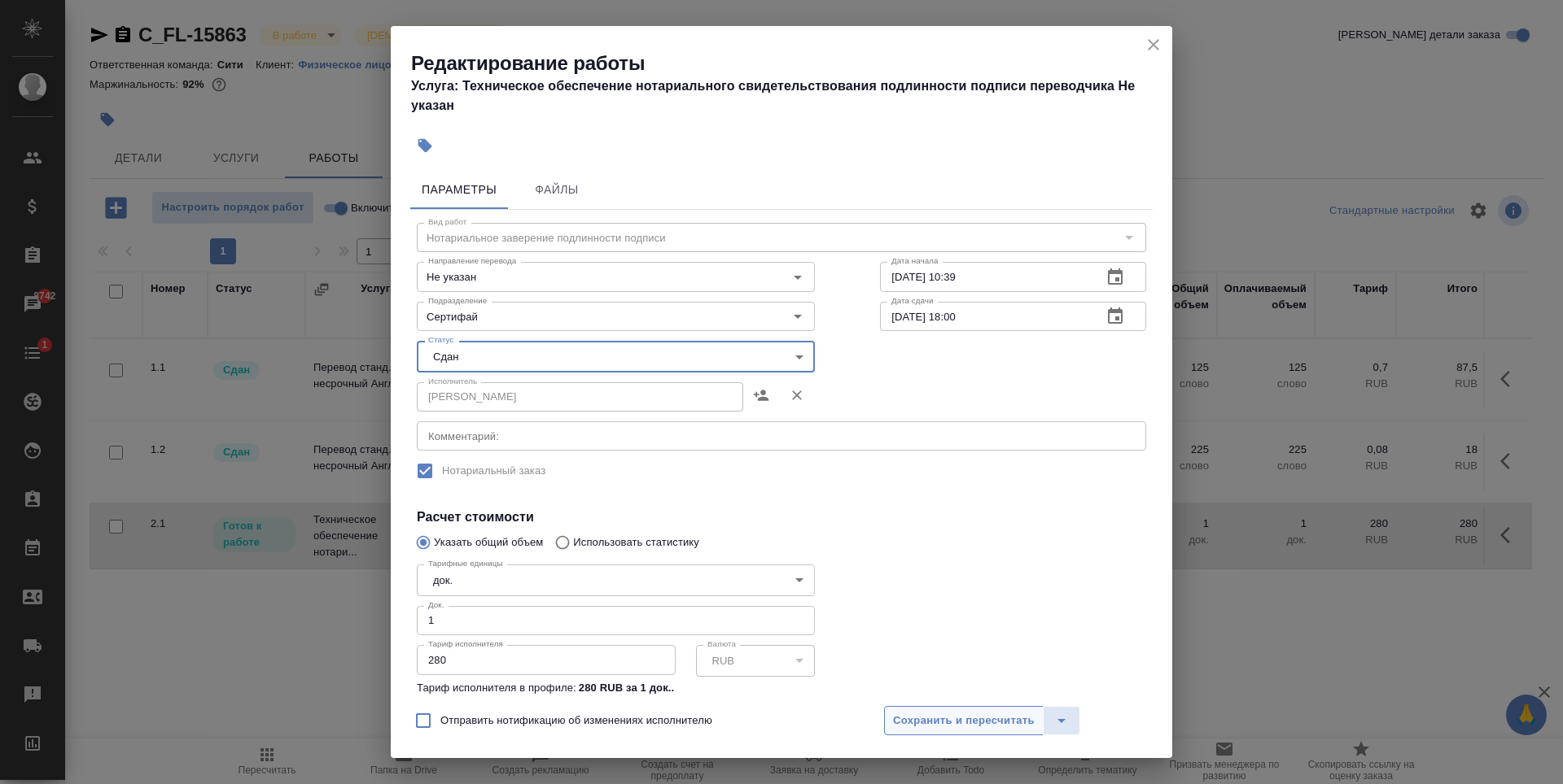
click at [970, 716] on span "Сохранить и пересчитать" at bounding box center [964, 721] width 142 height 19
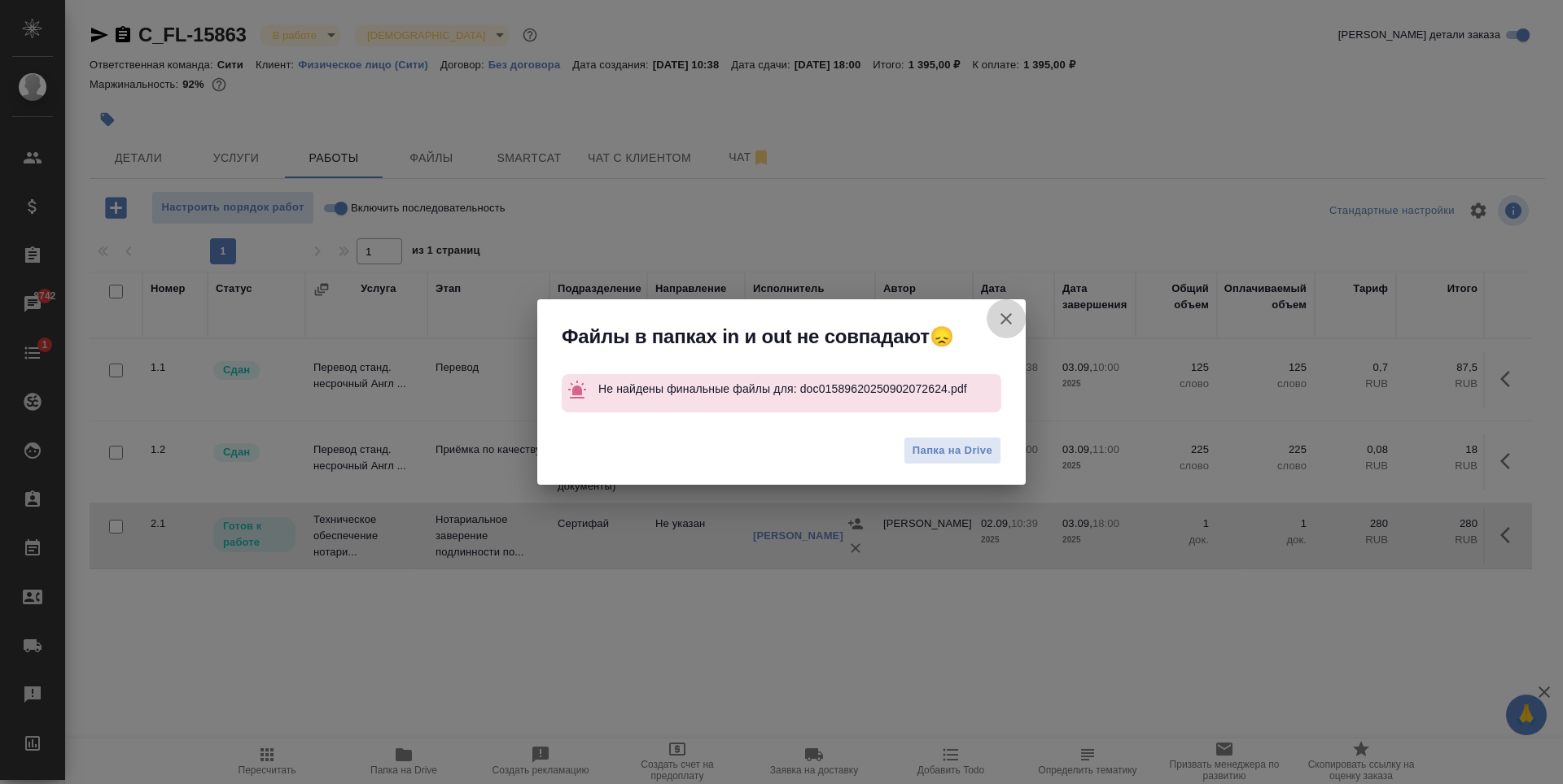
click at [1003, 309] on icon "button" at bounding box center [1006, 319] width 20 height 20
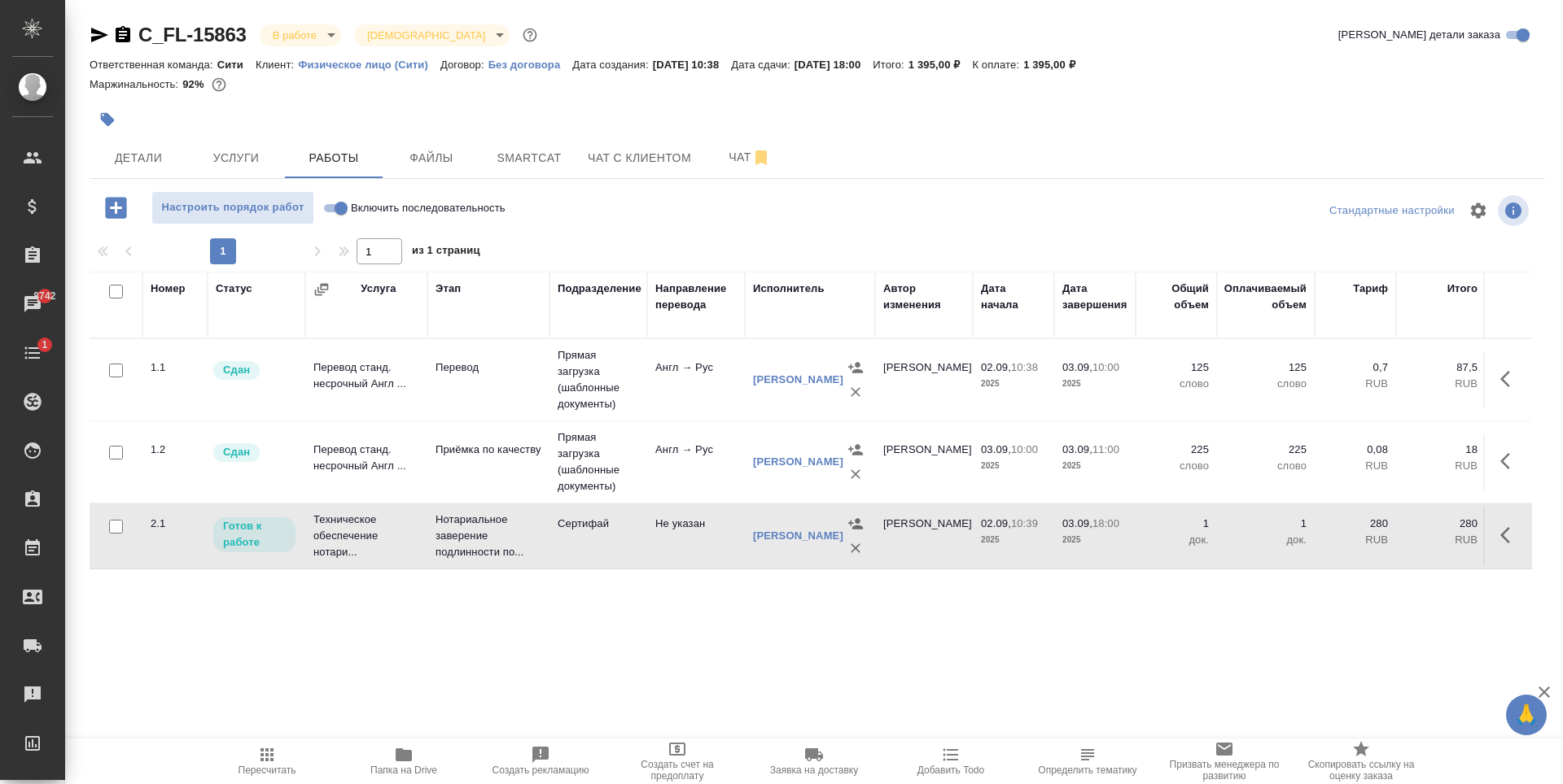
click at [346, 205] on input "Включить последовательность" at bounding box center [341, 209] width 59 height 20
checkbox input "true"
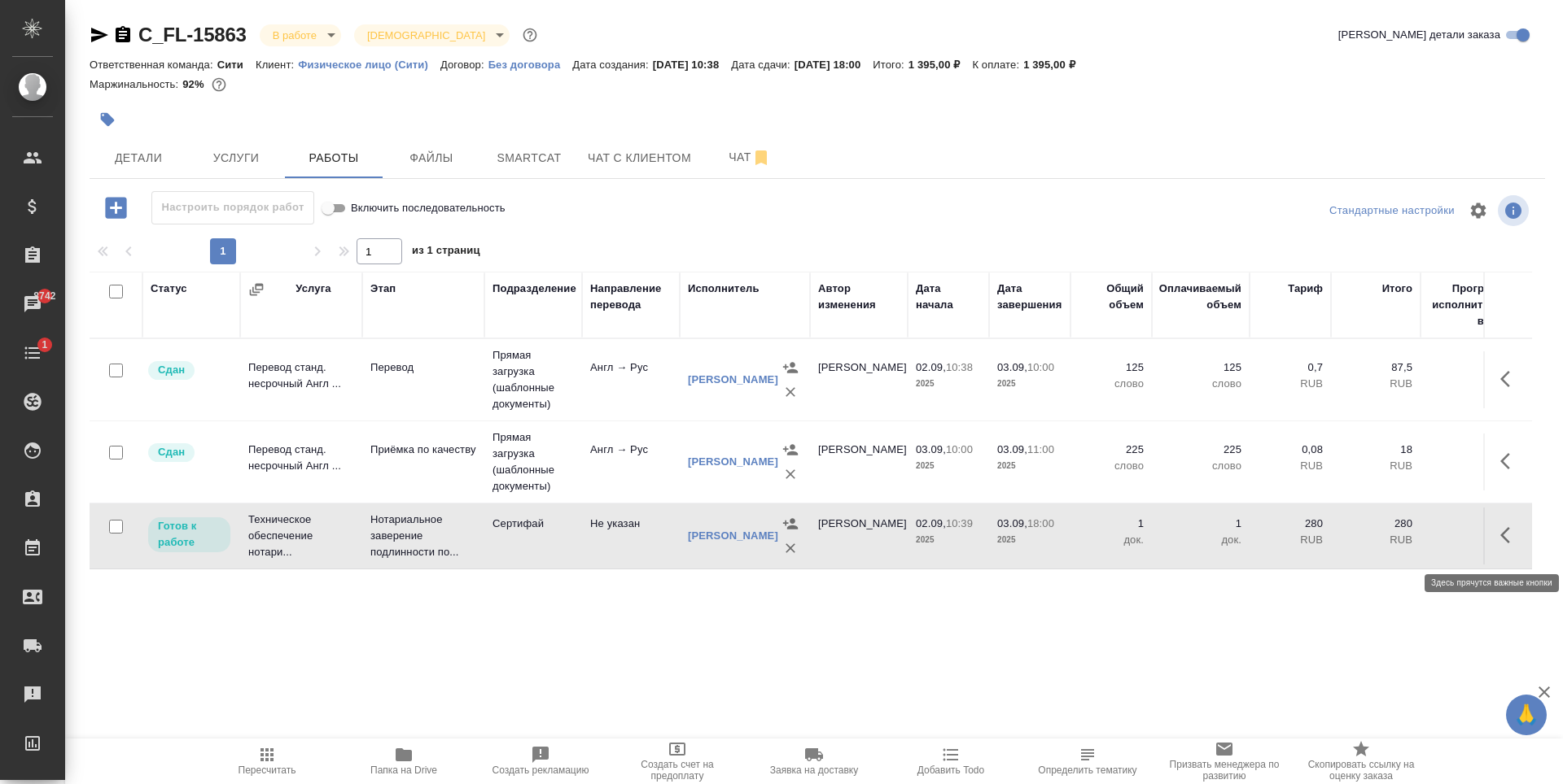
click at [1517, 539] on icon "button" at bounding box center [1510, 536] width 20 height 20
click at [1386, 544] on icon "button" at bounding box center [1391, 536] width 20 height 20
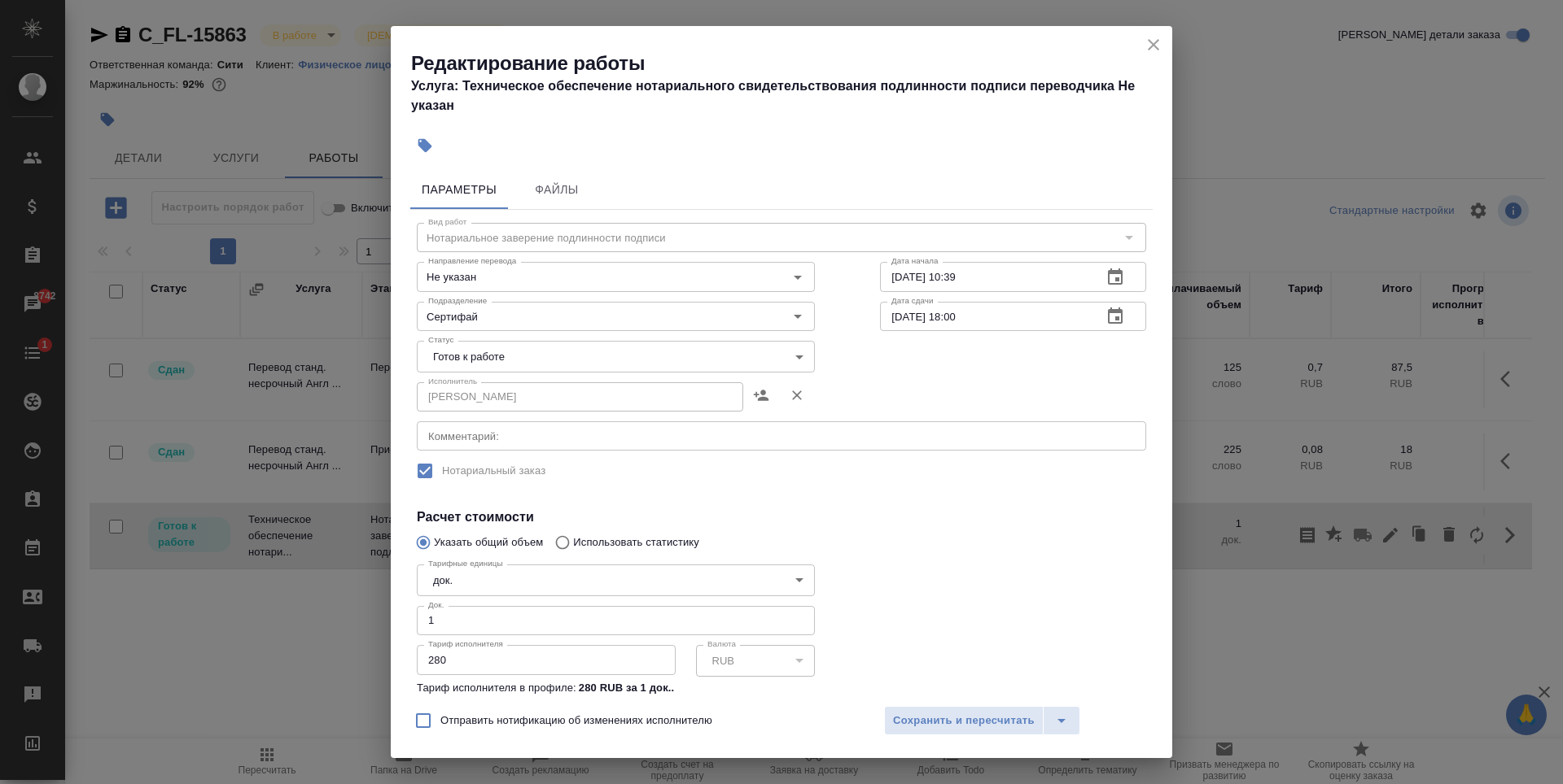
click at [587, 360] on body "🙏 .cls-1 fill:#fff; AWATERA Zaytseva Svetlana Клиенты Спецификации Заказы 8742 …" at bounding box center [781, 392] width 1563 height 784
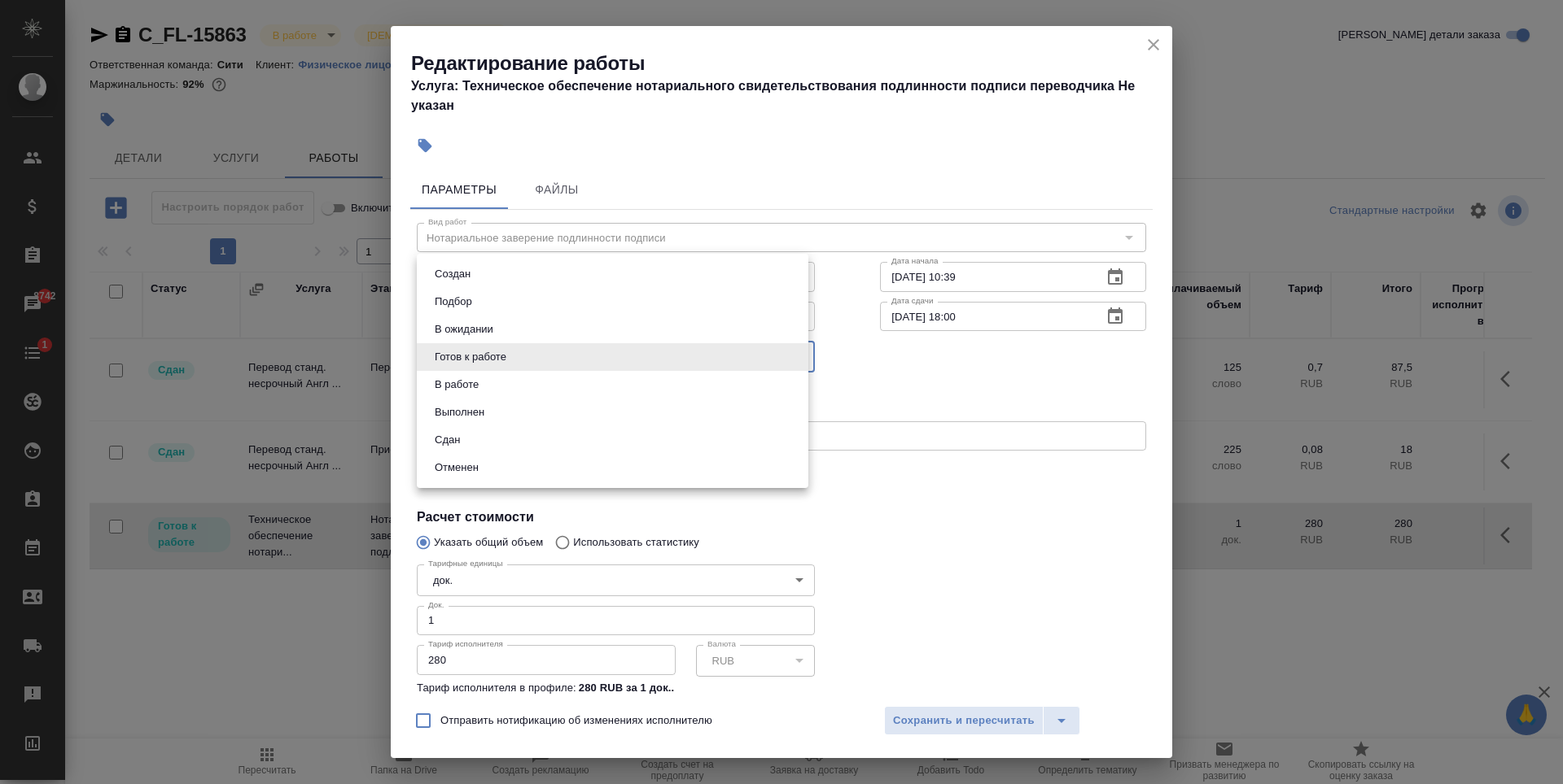
click at [523, 431] on li "Сдан" at bounding box center [612, 440] width 392 height 28
type input "closed"
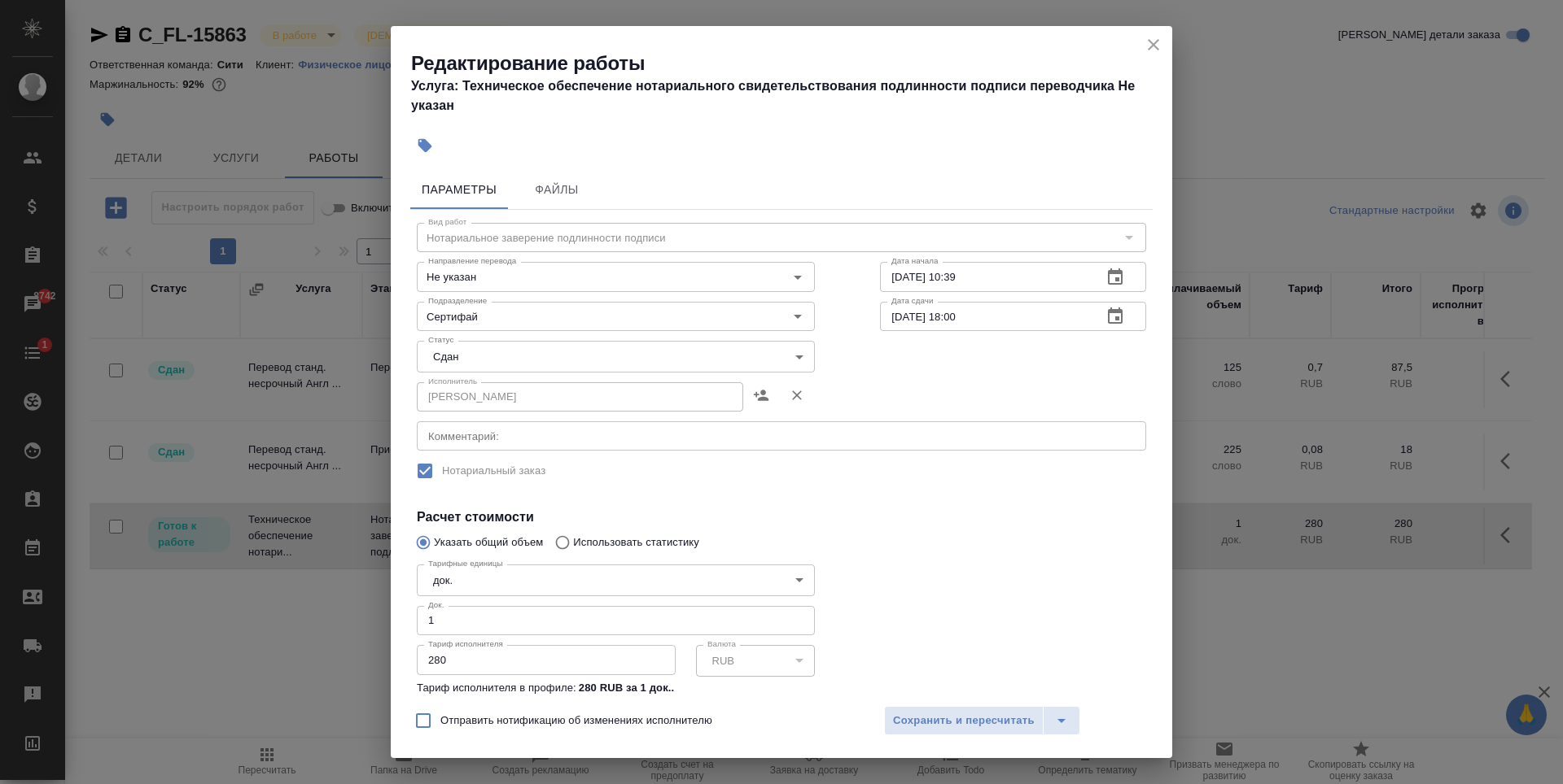
click at [1024, 394] on div "Исполнитель НОТАРИУС Шишенков Леонид Васильевич Исполнитель" at bounding box center [781, 395] width 794 height 104
click at [1005, 724] on span "Сохранить и пересчитать" at bounding box center [964, 721] width 142 height 19
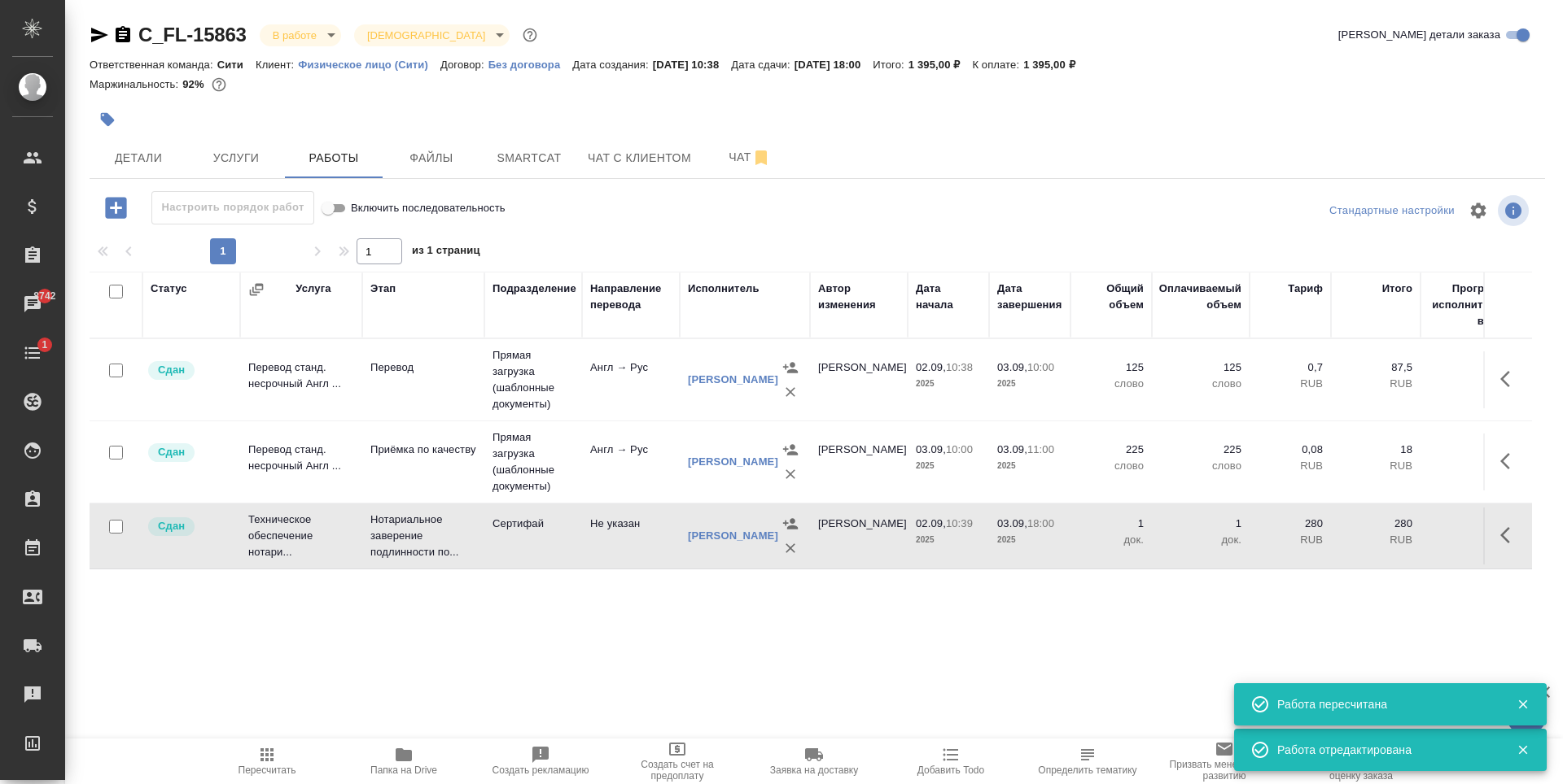
click at [791, 683] on div ".cls-1 fill:#fff; AWATERA Zaytseva Svetlana Клиенты Спецификации Заказы 8742 Ча…" at bounding box center [781, 392] width 1563 height 784
